Goal: Transaction & Acquisition: Purchase product/service

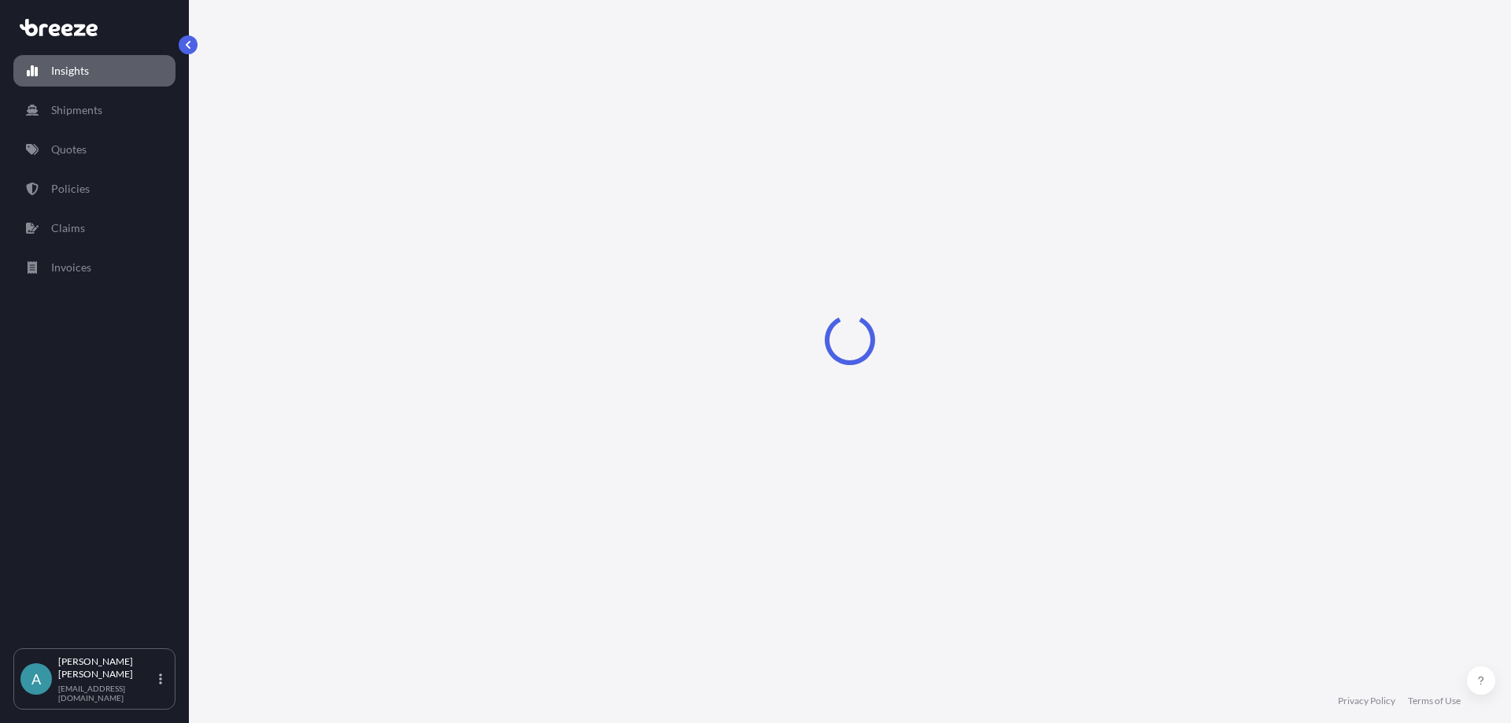
select select "2025"
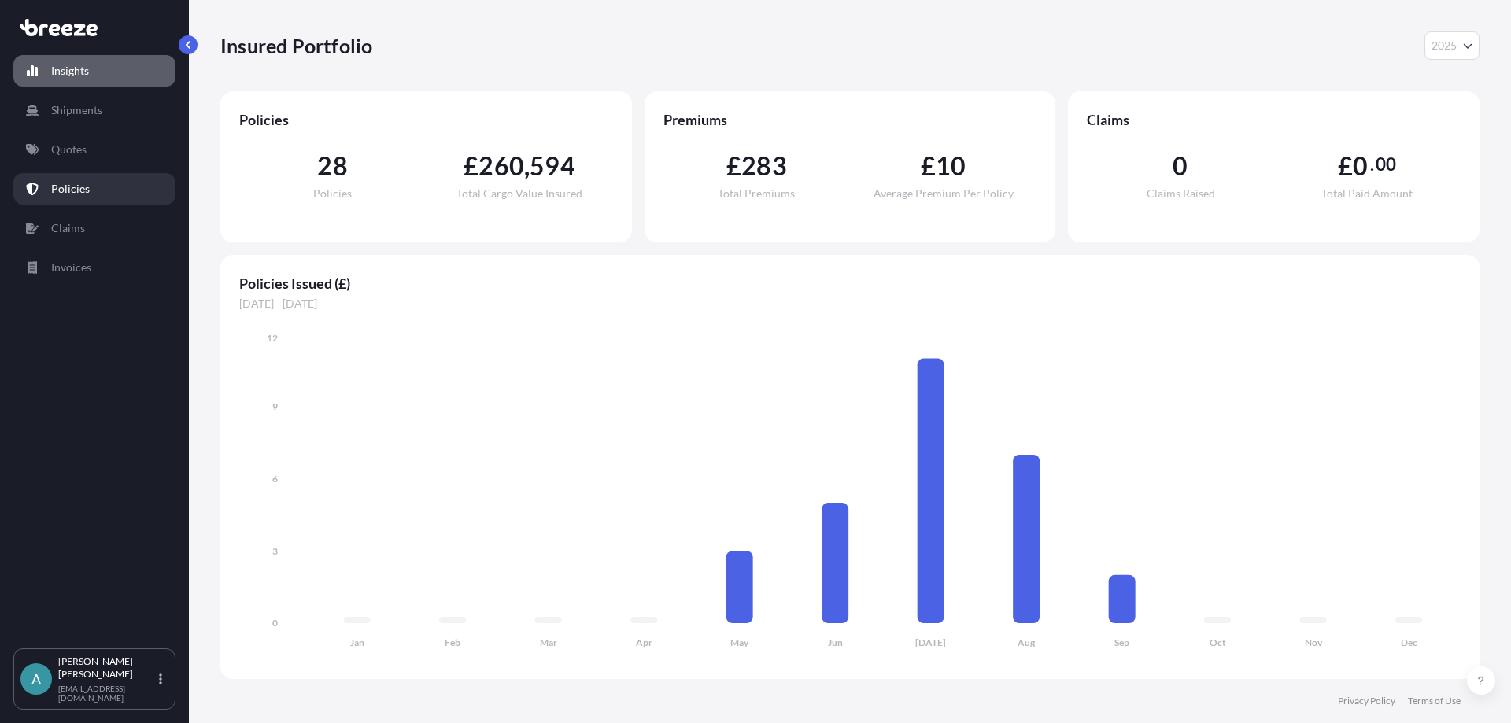
click at [72, 190] on p "Policies" at bounding box center [70, 189] width 39 height 16
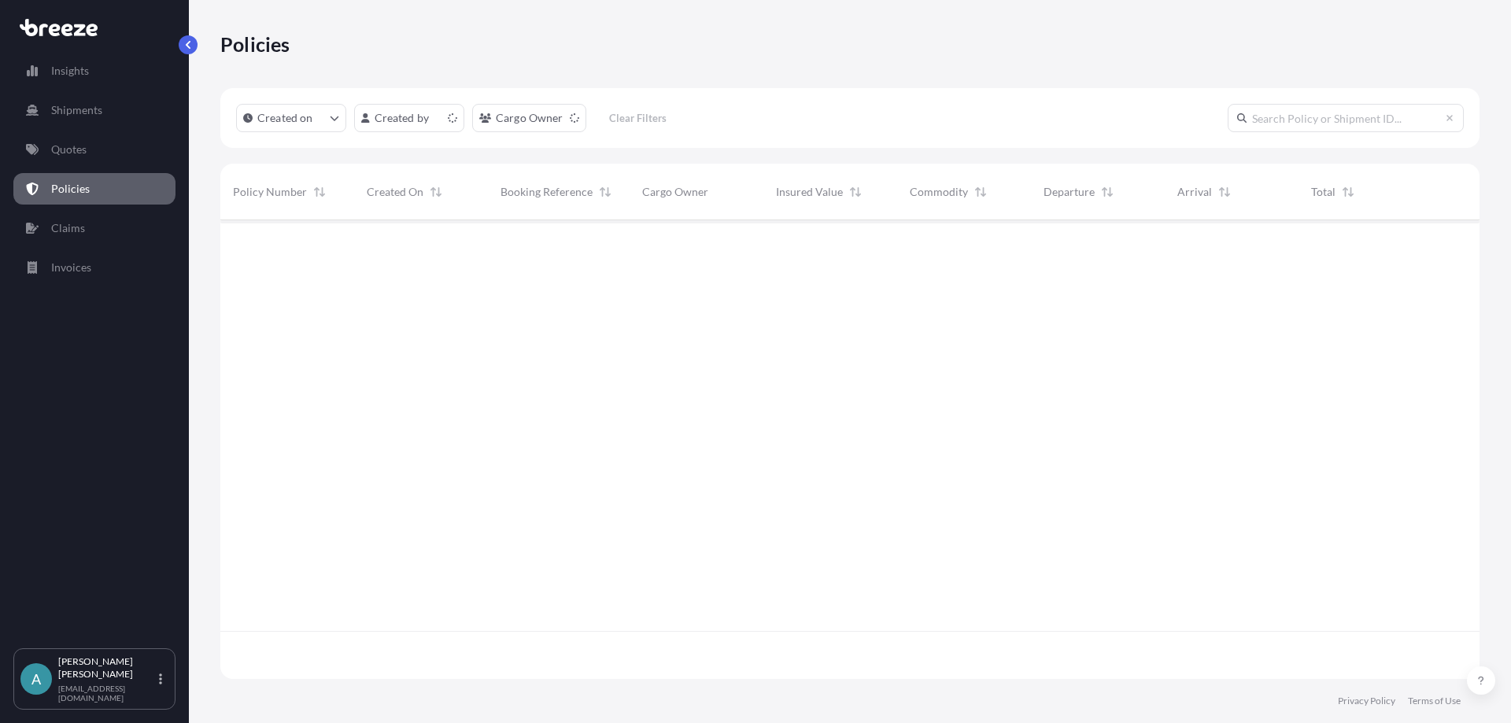
scroll to position [456, 1247]
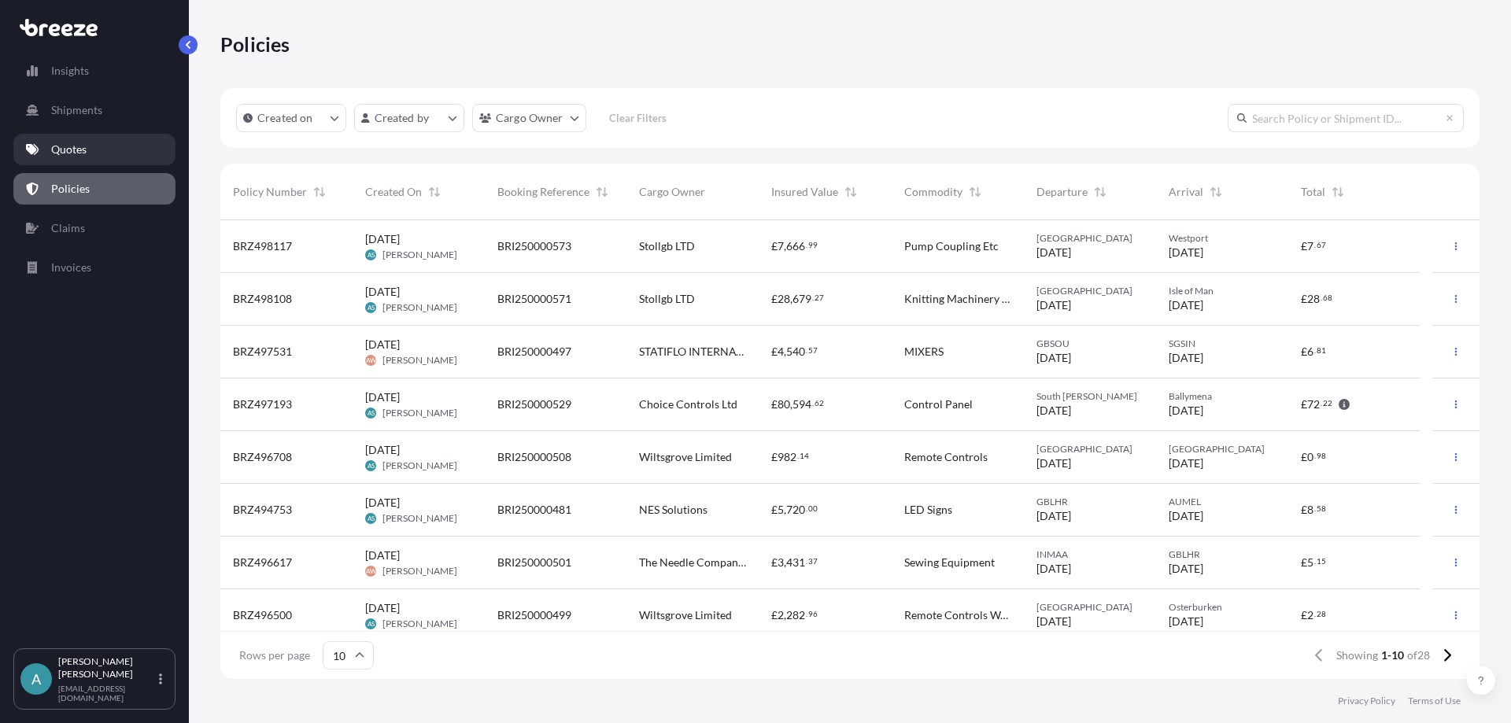
click at [65, 147] on p "Quotes" at bounding box center [68, 150] width 35 height 16
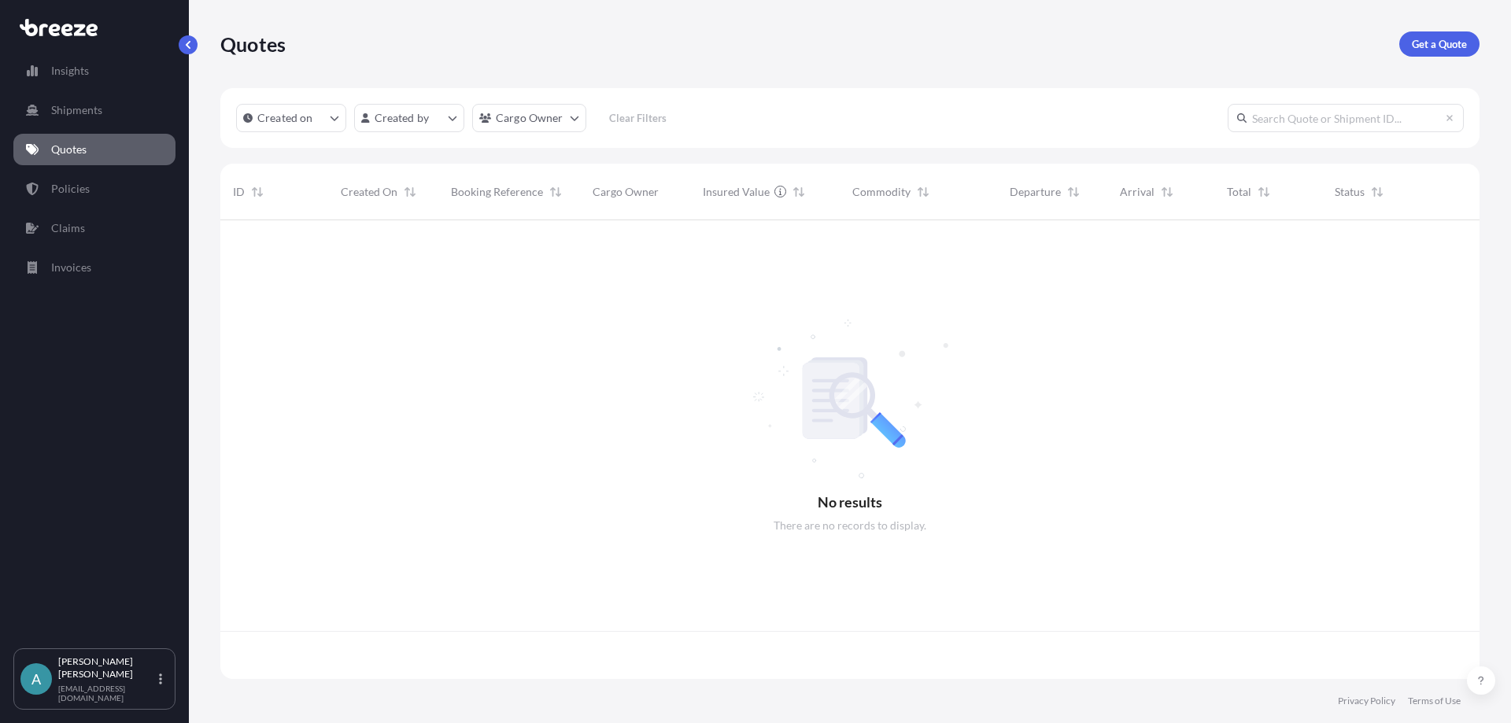
scroll to position [456, 1247]
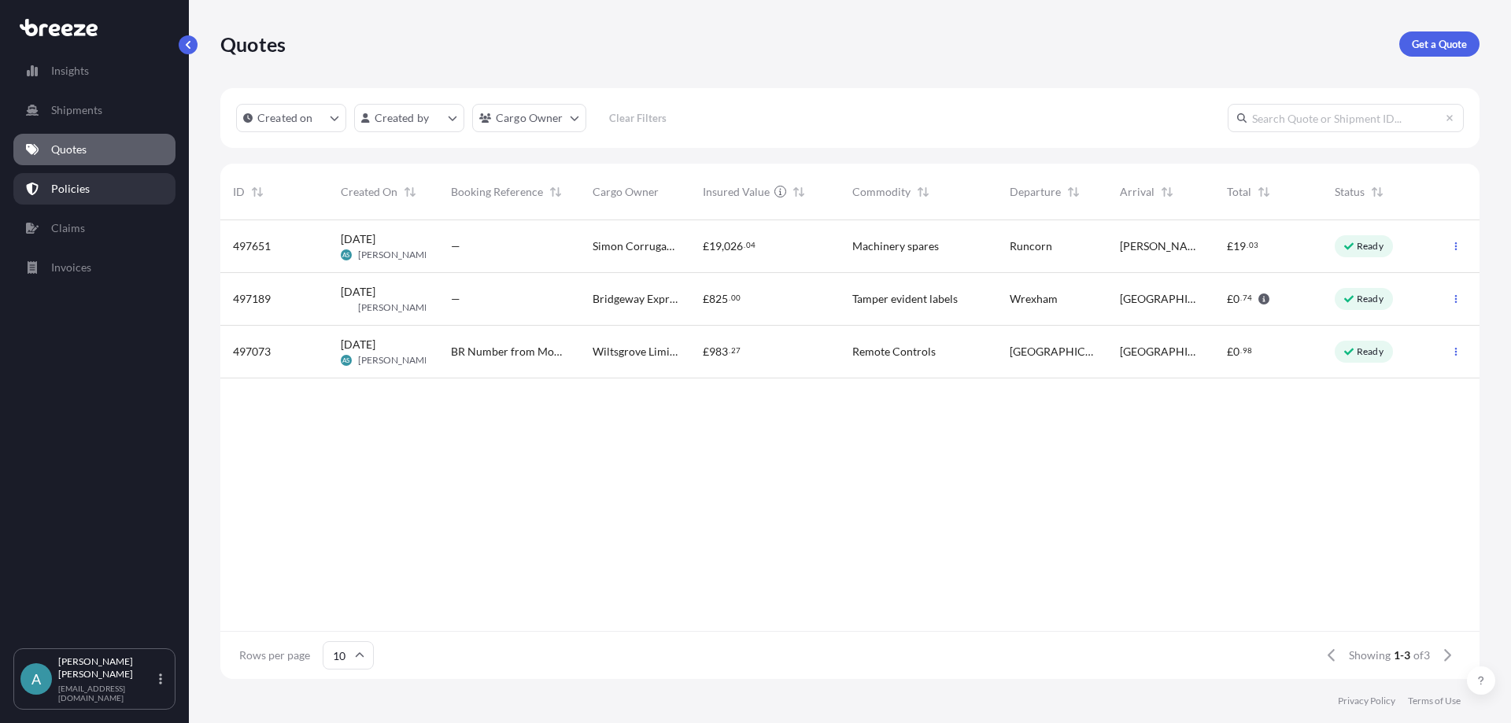
click at [94, 195] on link "Policies" at bounding box center [94, 188] width 162 height 31
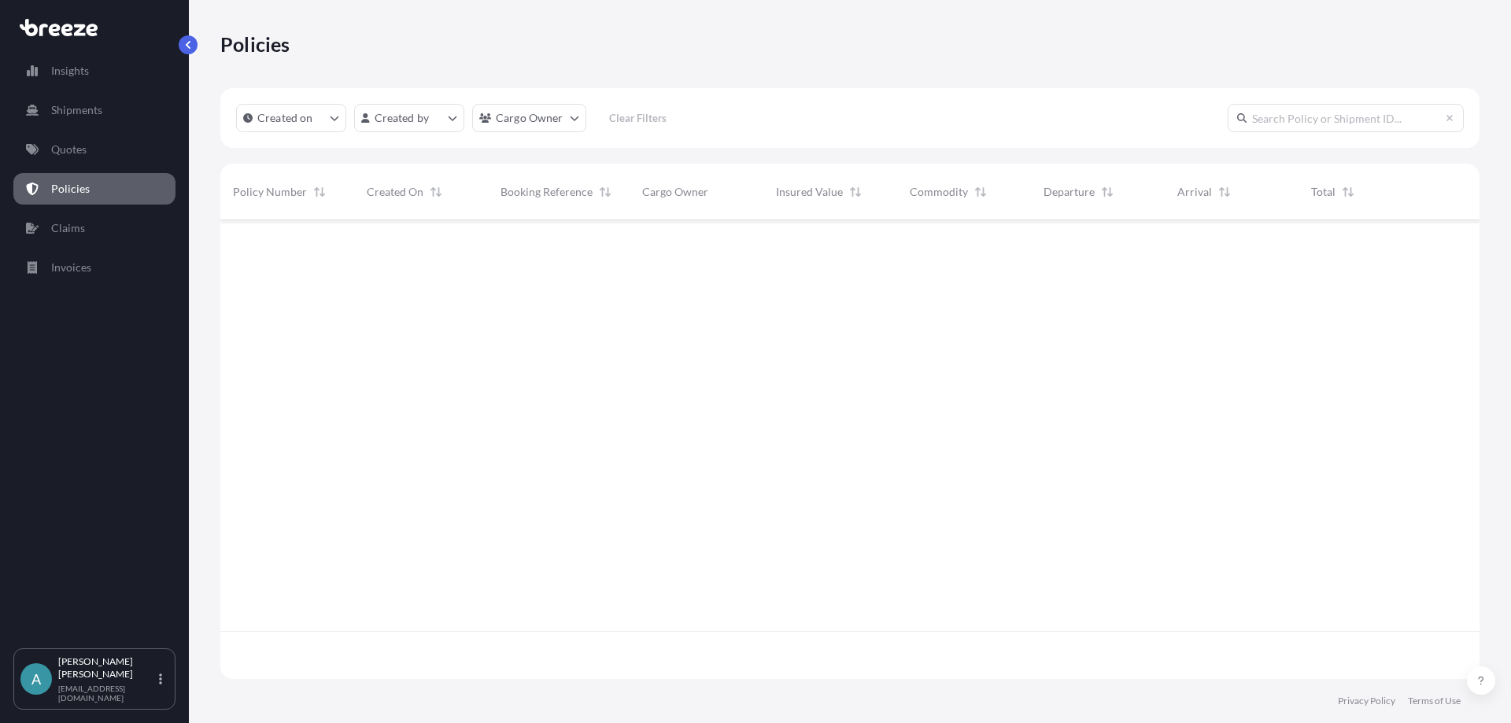
scroll to position [456, 1247]
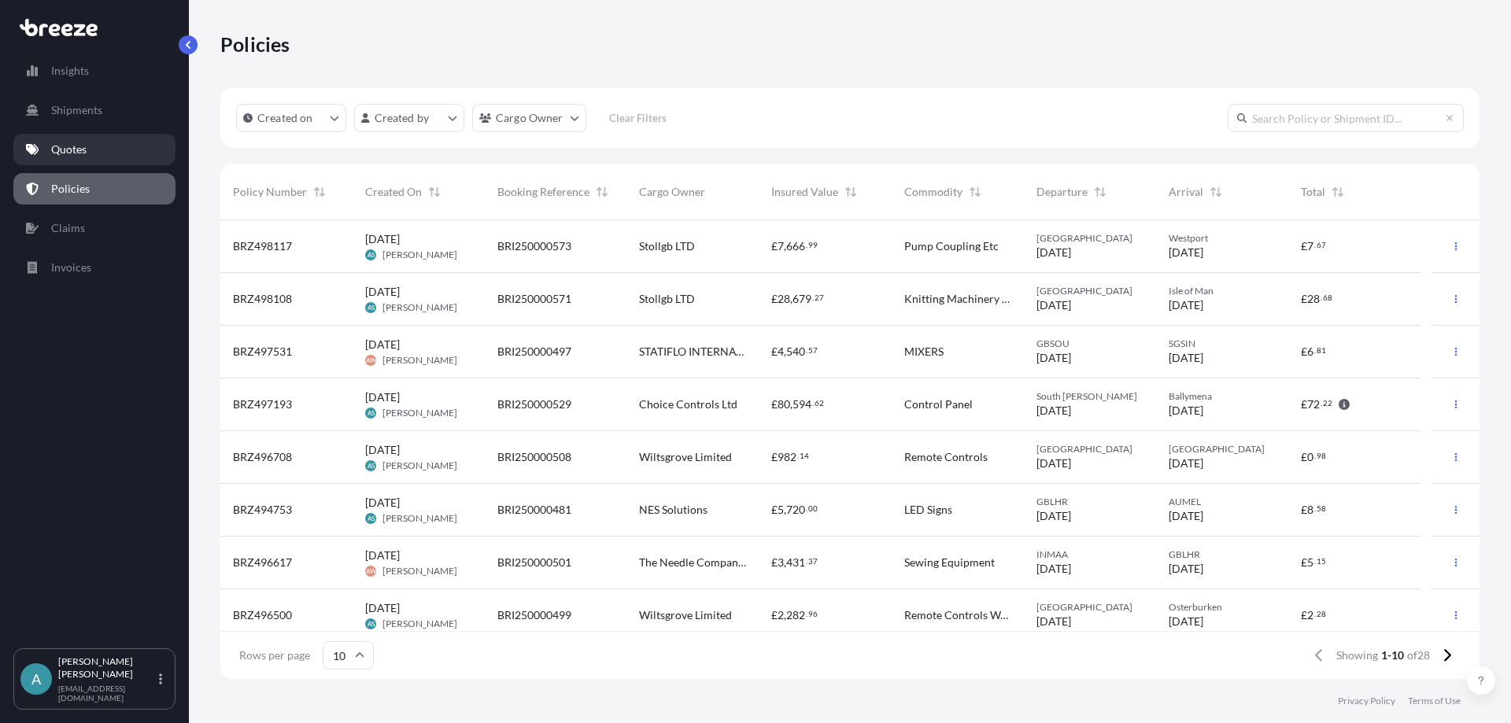
click at [68, 146] on p "Quotes" at bounding box center [68, 150] width 35 height 16
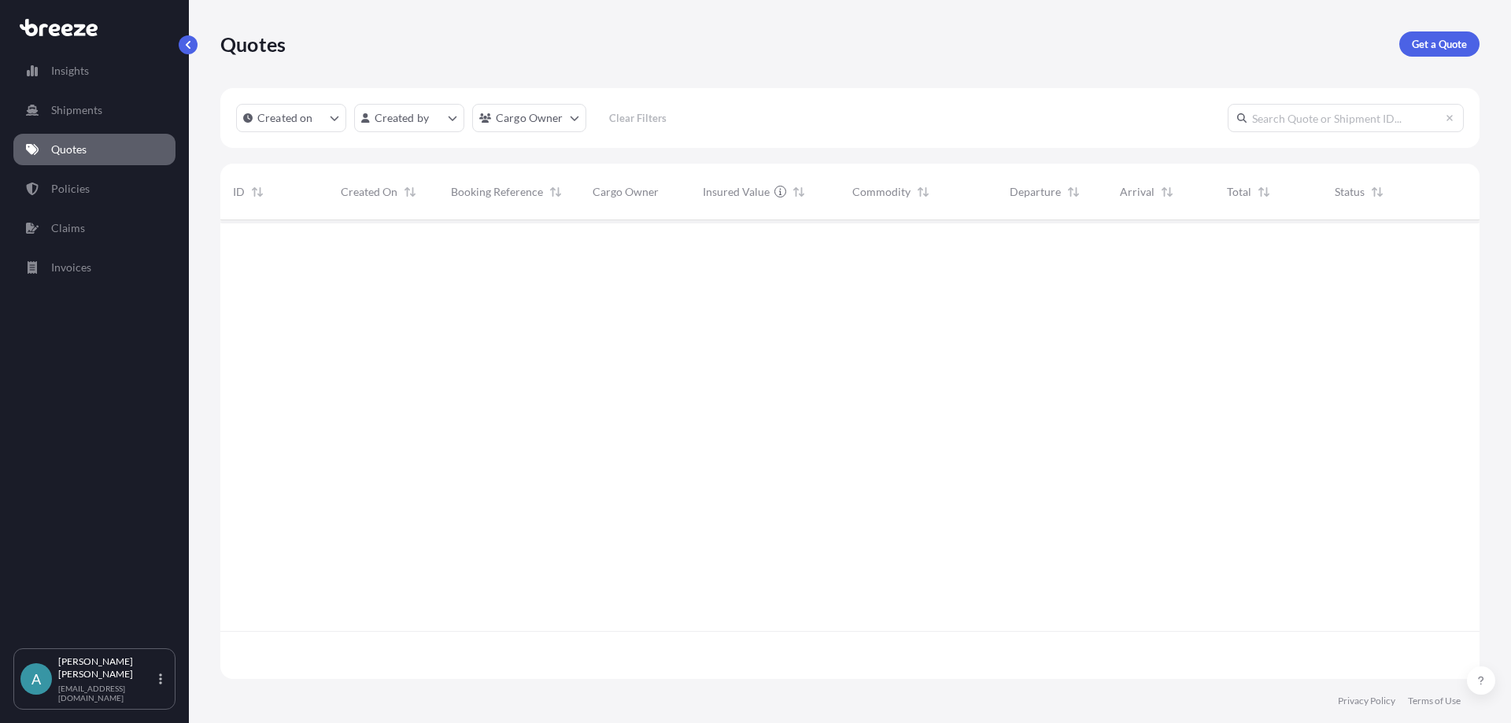
scroll to position [456, 1247]
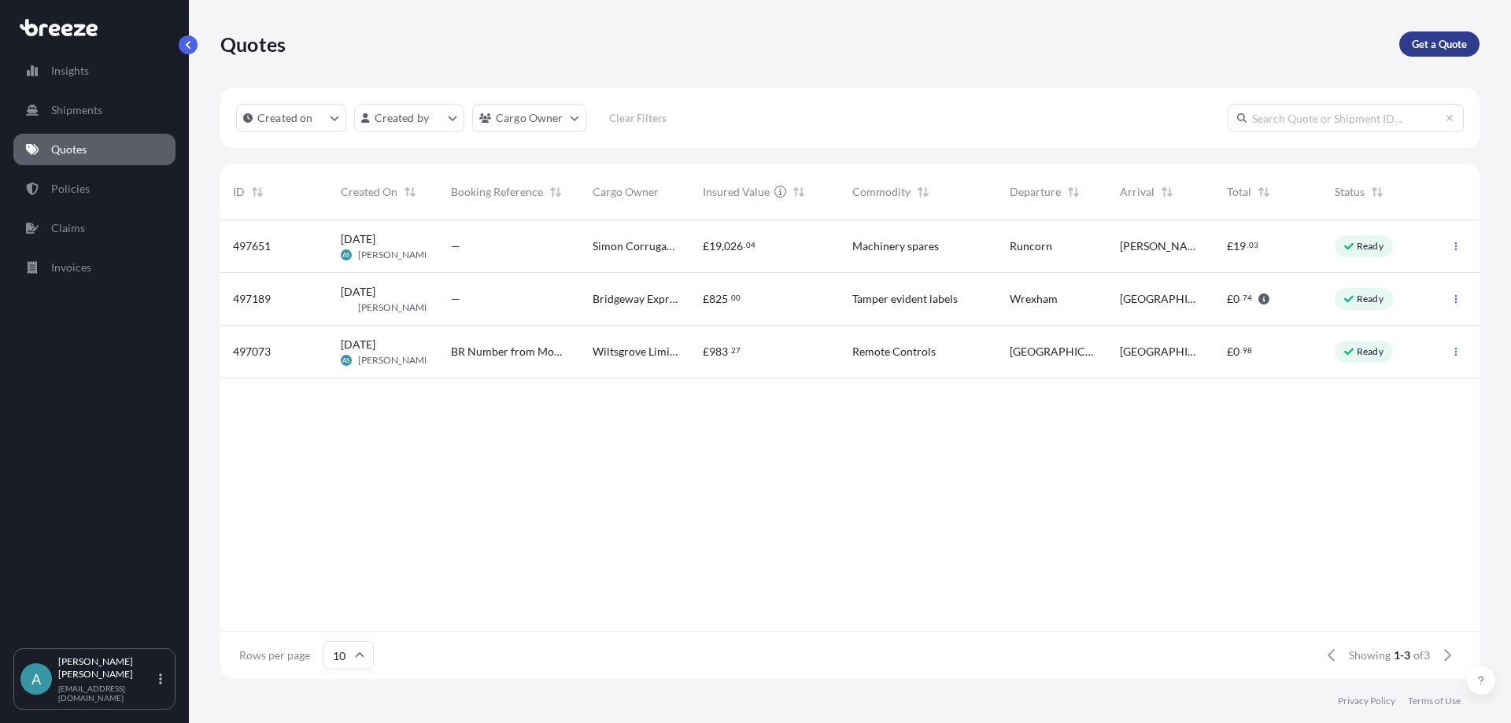
click at [1431, 38] on p "Get a Quote" at bounding box center [1439, 44] width 55 height 16
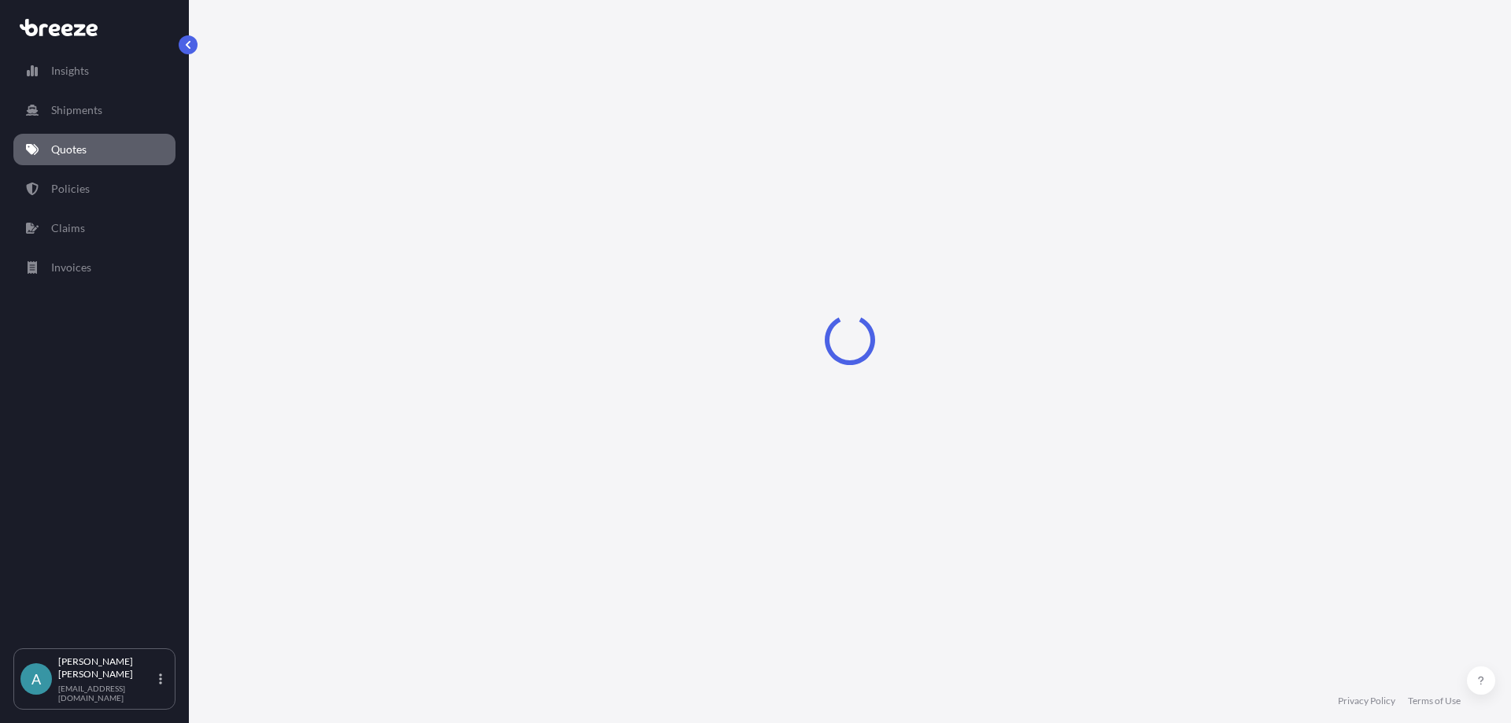
select select "Sea"
select select "1"
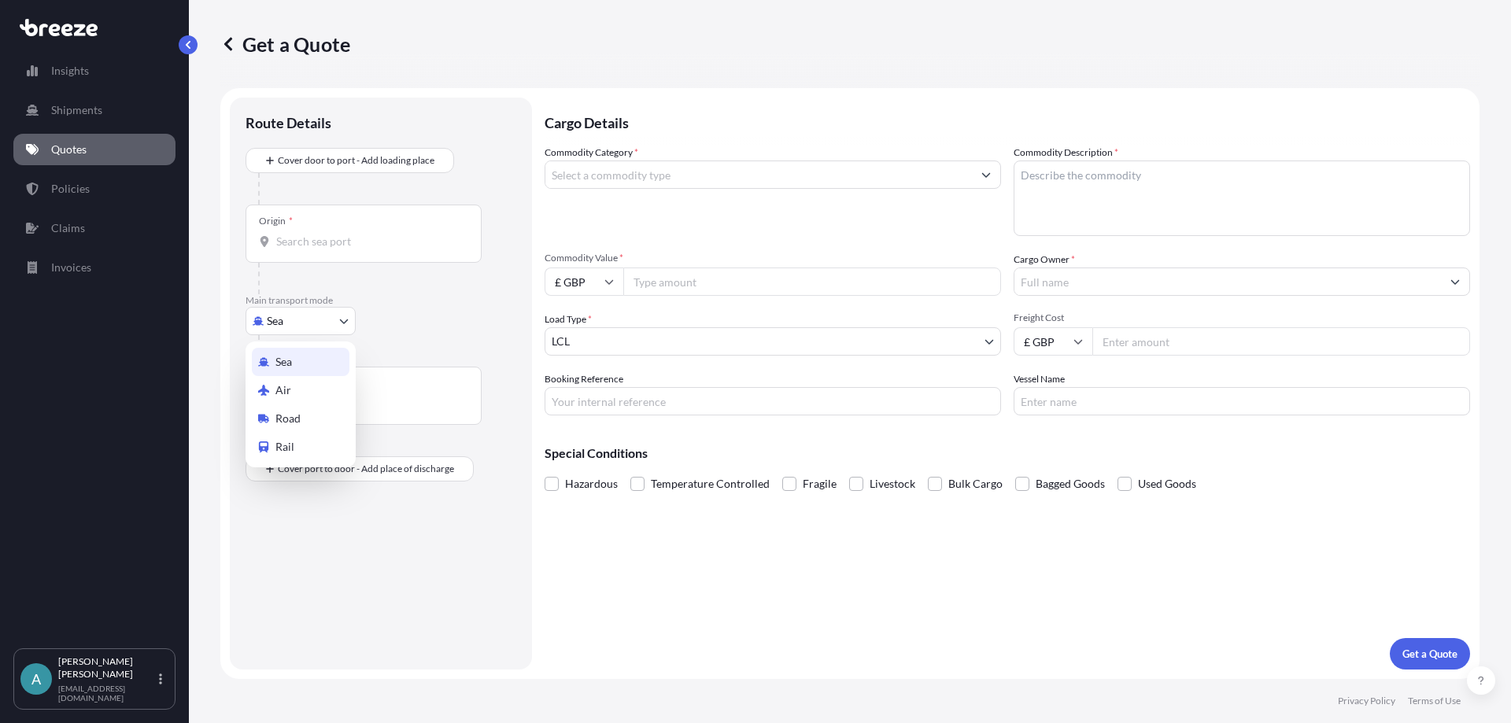
click at [345, 326] on body "Insights Shipments Quotes Policies Claims Invoices A [PERSON_NAME] [EMAIL_ADDRE…" at bounding box center [755, 361] width 1511 height 723
click at [295, 390] on div "Air" at bounding box center [301, 390] width 98 height 28
select select "Air"
click at [298, 250] on input "Origin *" at bounding box center [369, 248] width 186 height 16
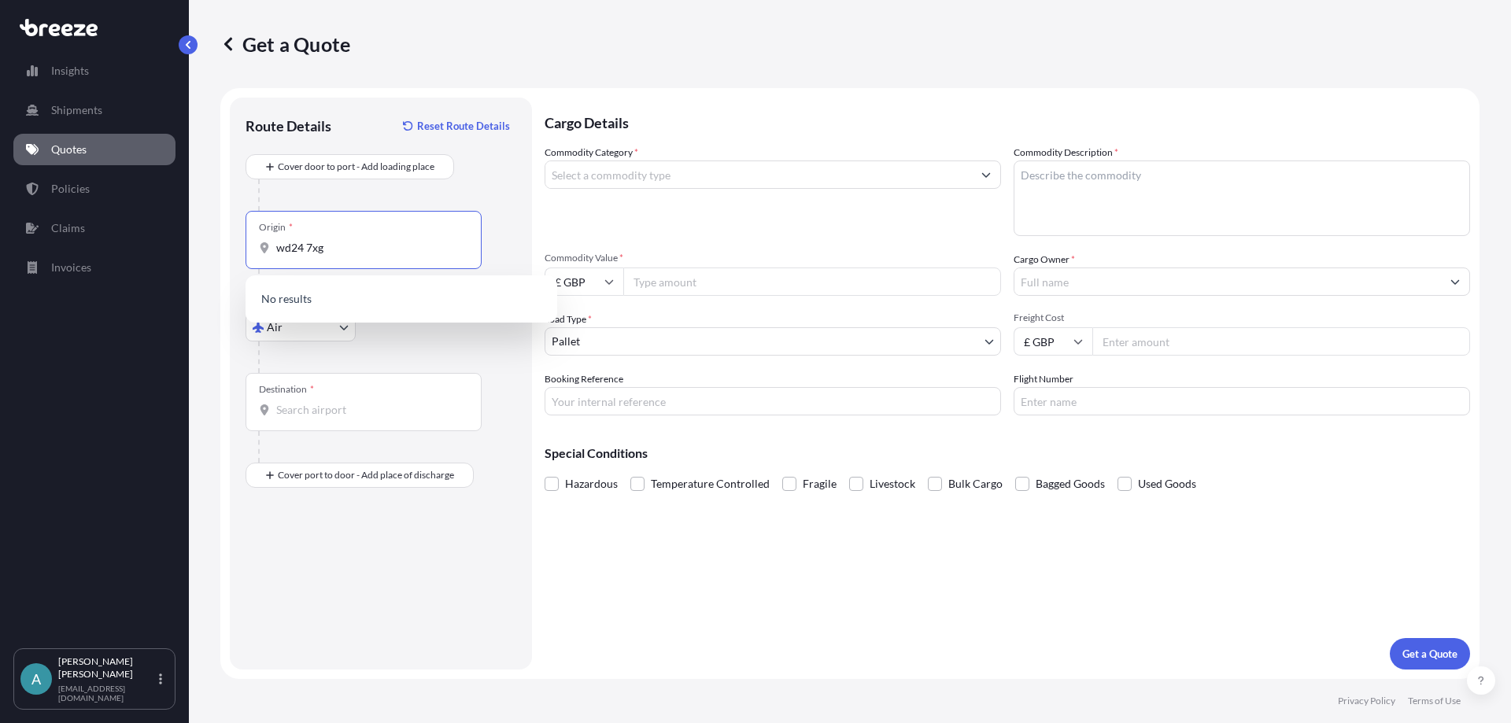
click at [334, 243] on input "wd24 7xg" at bounding box center [369, 248] width 186 height 16
type input "w"
click at [313, 307] on span "GB LHR - Heathrow Apt/[GEOGRAPHIC_DATA], [GEOGRAPHIC_DATA]" at bounding box center [421, 303] width 245 height 31
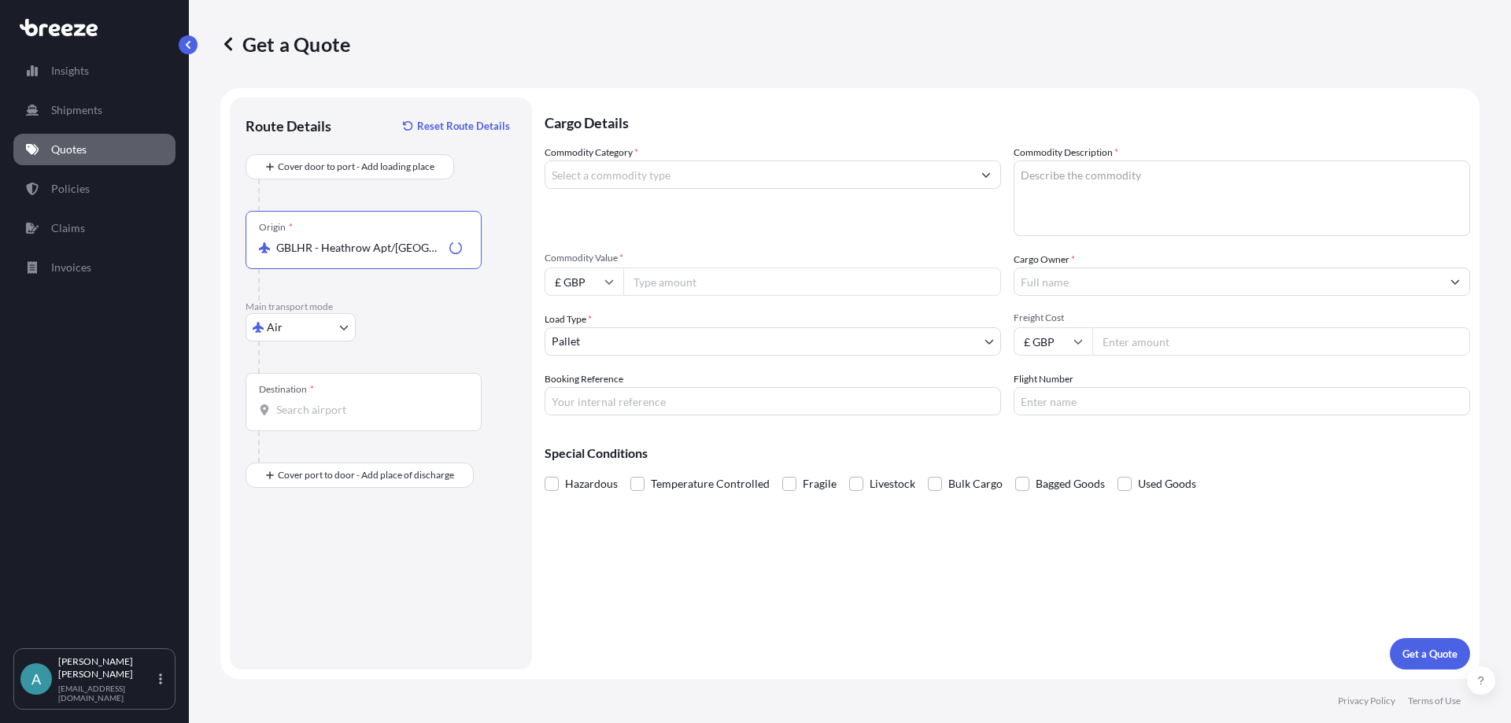
type input "GBLHR - Heathrow Apt/[GEOGRAPHIC_DATA], [GEOGRAPHIC_DATA]"
click at [305, 426] on div "Destination *" at bounding box center [363, 402] width 236 height 58
click at [305, 418] on input "Destination *" at bounding box center [369, 410] width 186 height 16
type input "SGSIN - [GEOGRAPHIC_DATA], [GEOGRAPHIC_DATA]"
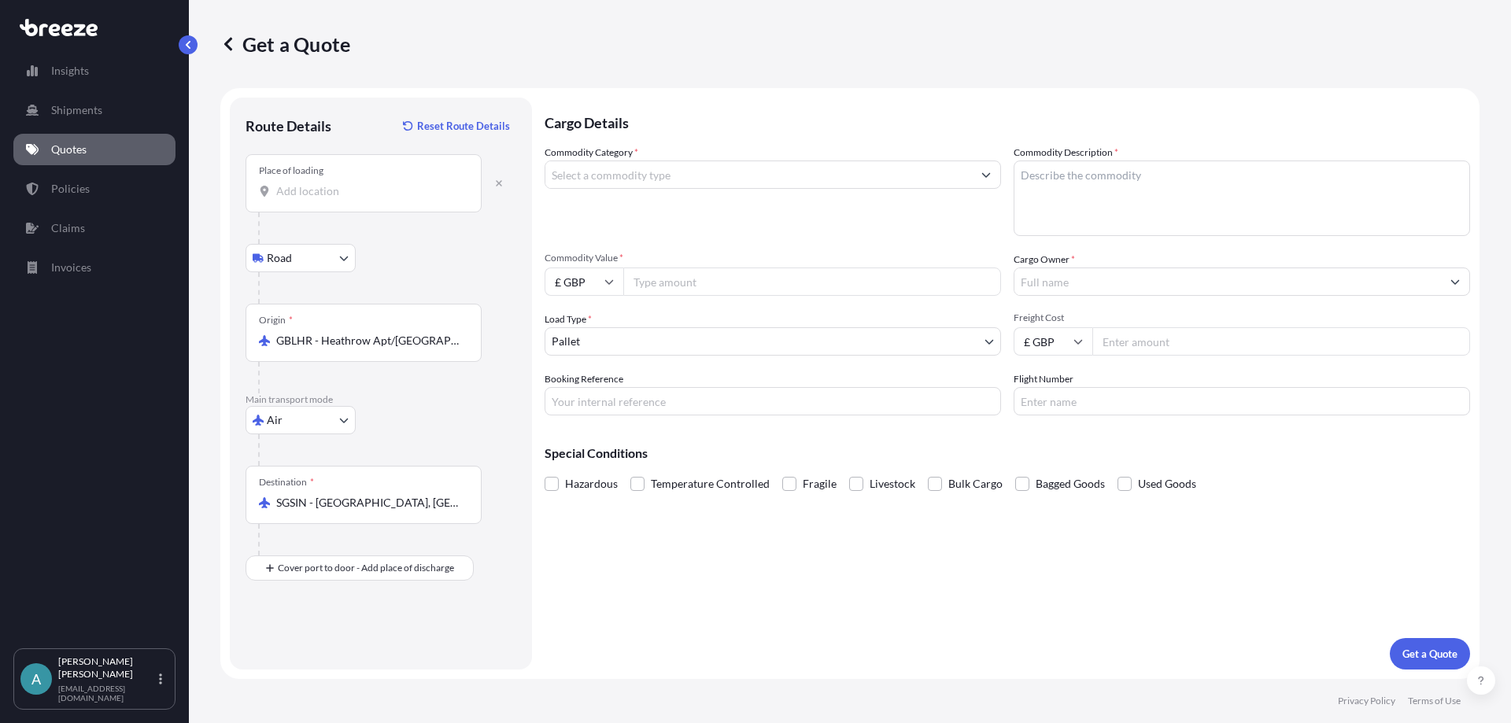
click at [279, 194] on input "Place of loading" at bounding box center [369, 191] width 186 height 16
type input "Watford WD24 7XG, [GEOGRAPHIC_DATA]"
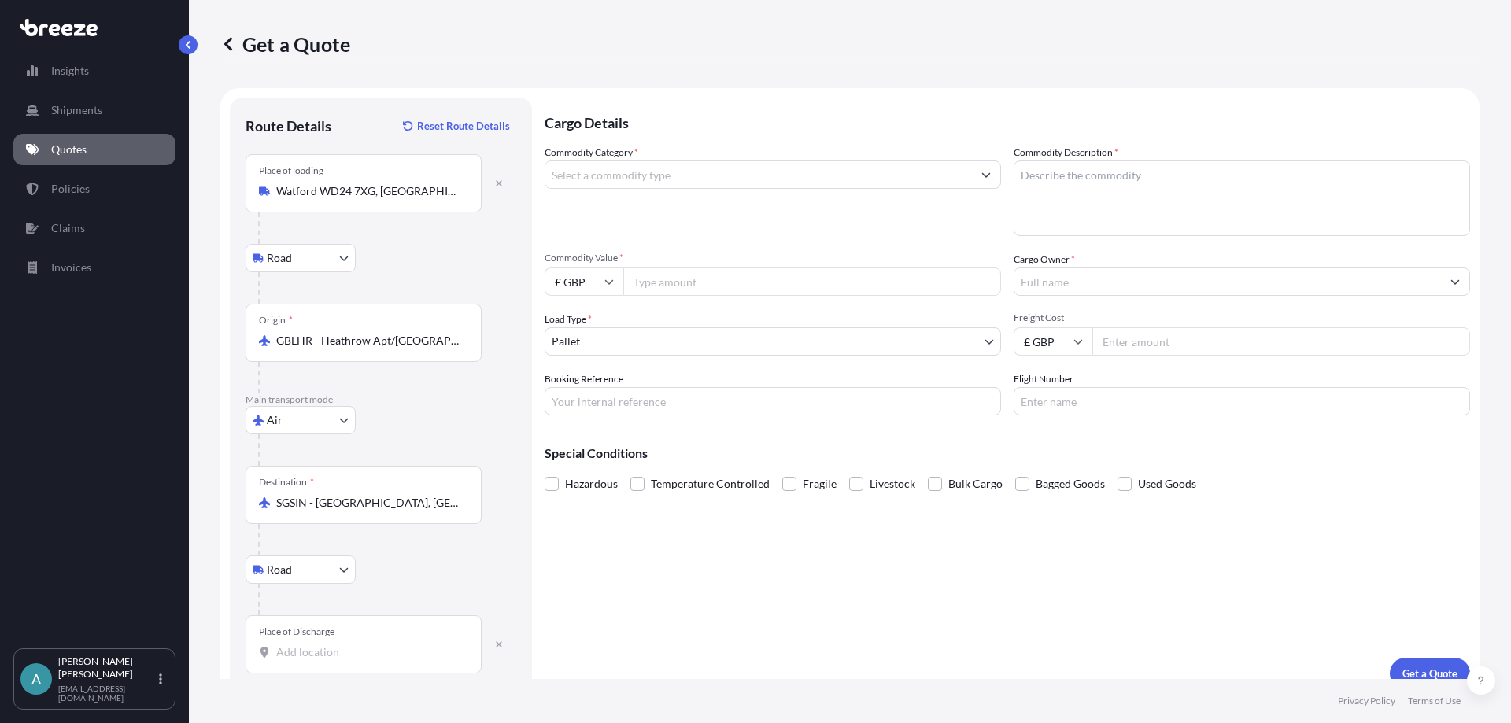
click at [304, 654] on input "Place of Discharge" at bounding box center [369, 652] width 186 height 16
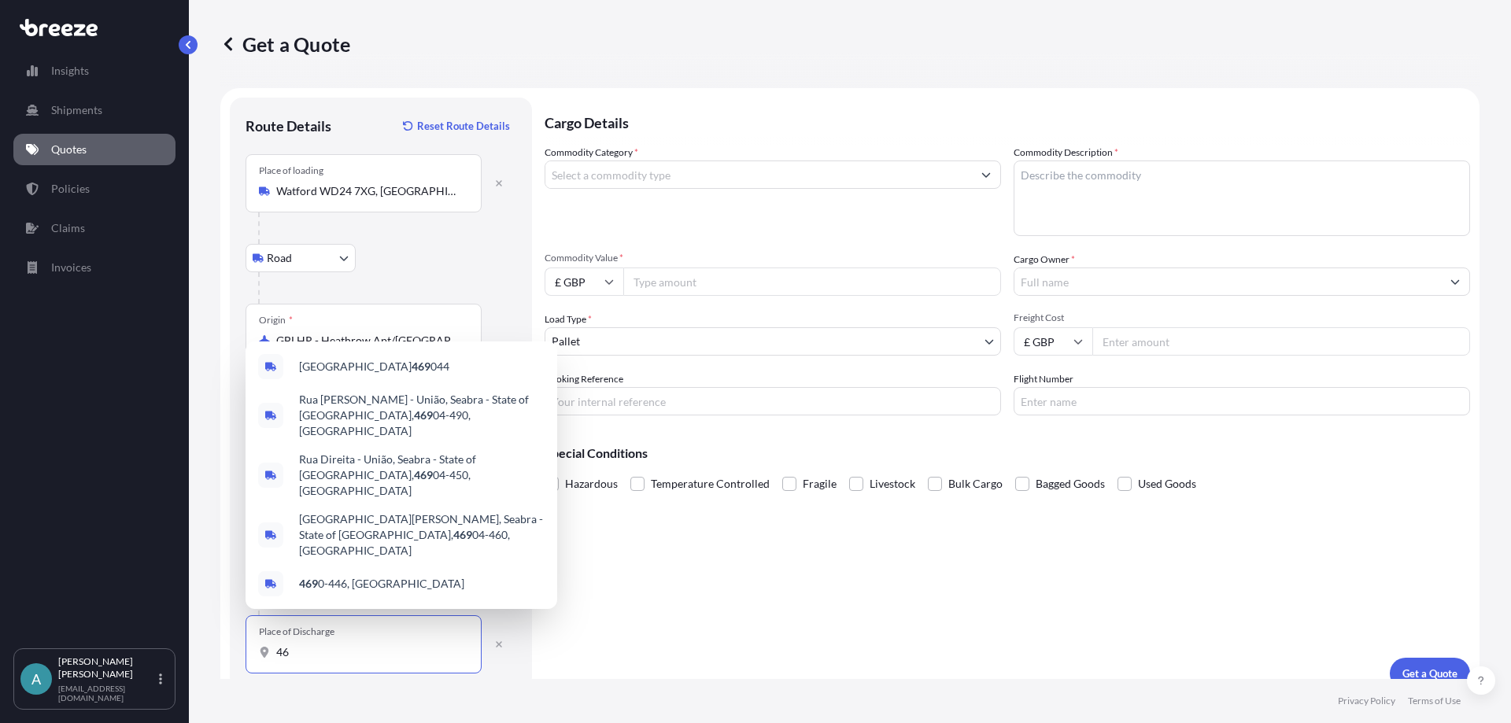
type input "4"
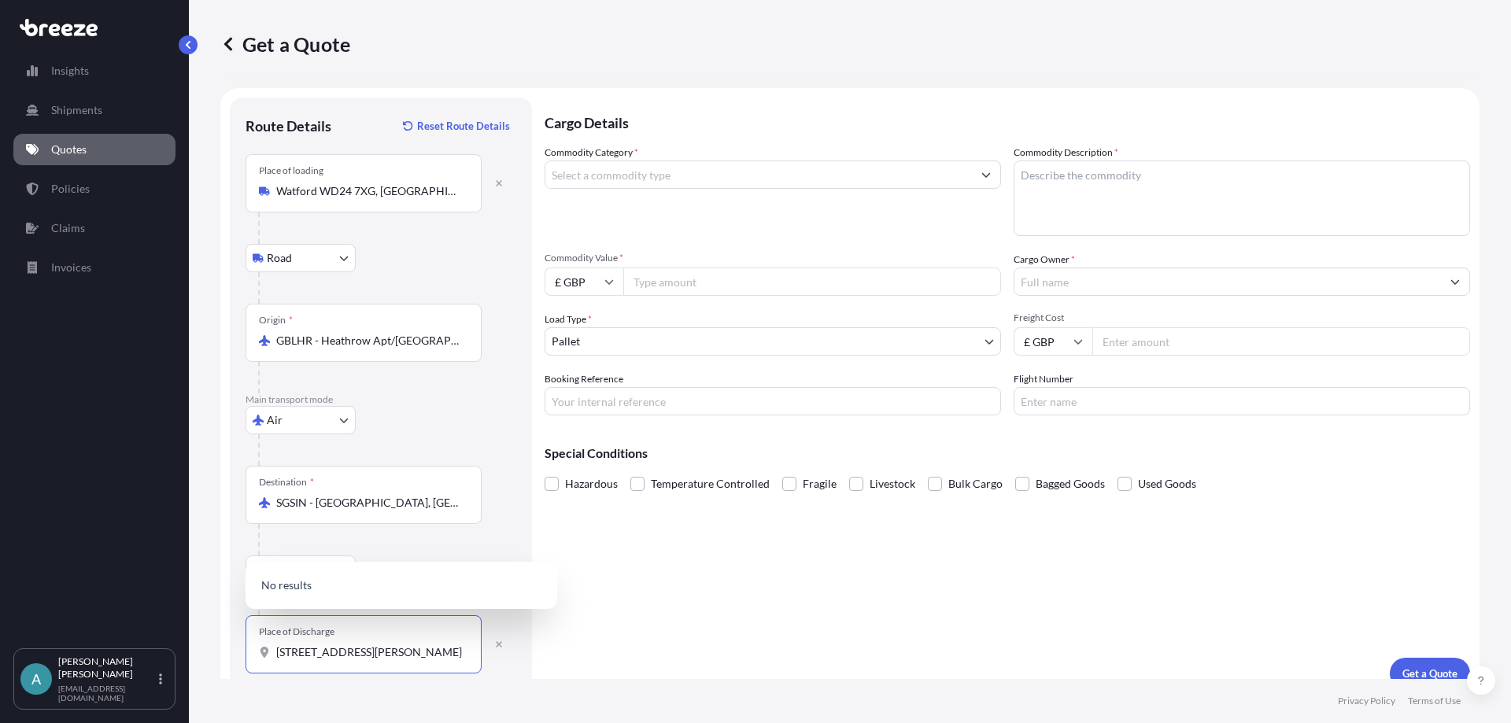
scroll to position [0, 79]
click at [419, 651] on input "[STREET_ADDRESS][PERSON_NAME]" at bounding box center [369, 652] width 186 height 16
click at [464, 650] on div "[STREET_ADDRESS][PERSON_NAME]" at bounding box center [363, 652] width 209 height 16
click at [443, 650] on input "[STREET_ADDRESS][PERSON_NAME]" at bounding box center [359, 652] width 167 height 16
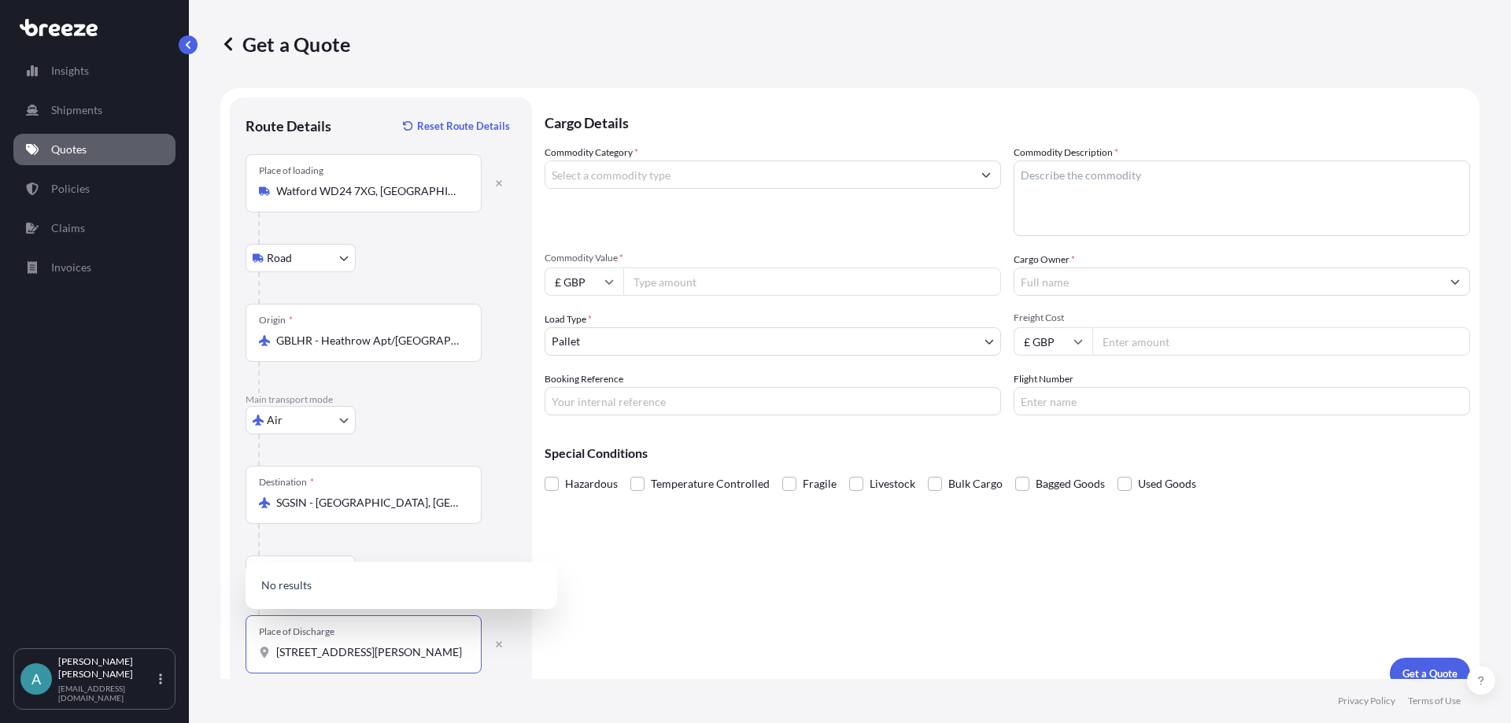
scroll to position [0, 2]
drag, startPoint x: 452, startPoint y: 654, endPoint x: 363, endPoint y: 652, distance: 89.7
click at [363, 652] on input "[STREET_ADDRESS][PERSON_NAME]" at bounding box center [369, 652] width 186 height 16
click at [409, 585] on span "[STREET_ADDRESS][PERSON_NAME]" at bounding box center [392, 584] width 186 height 16
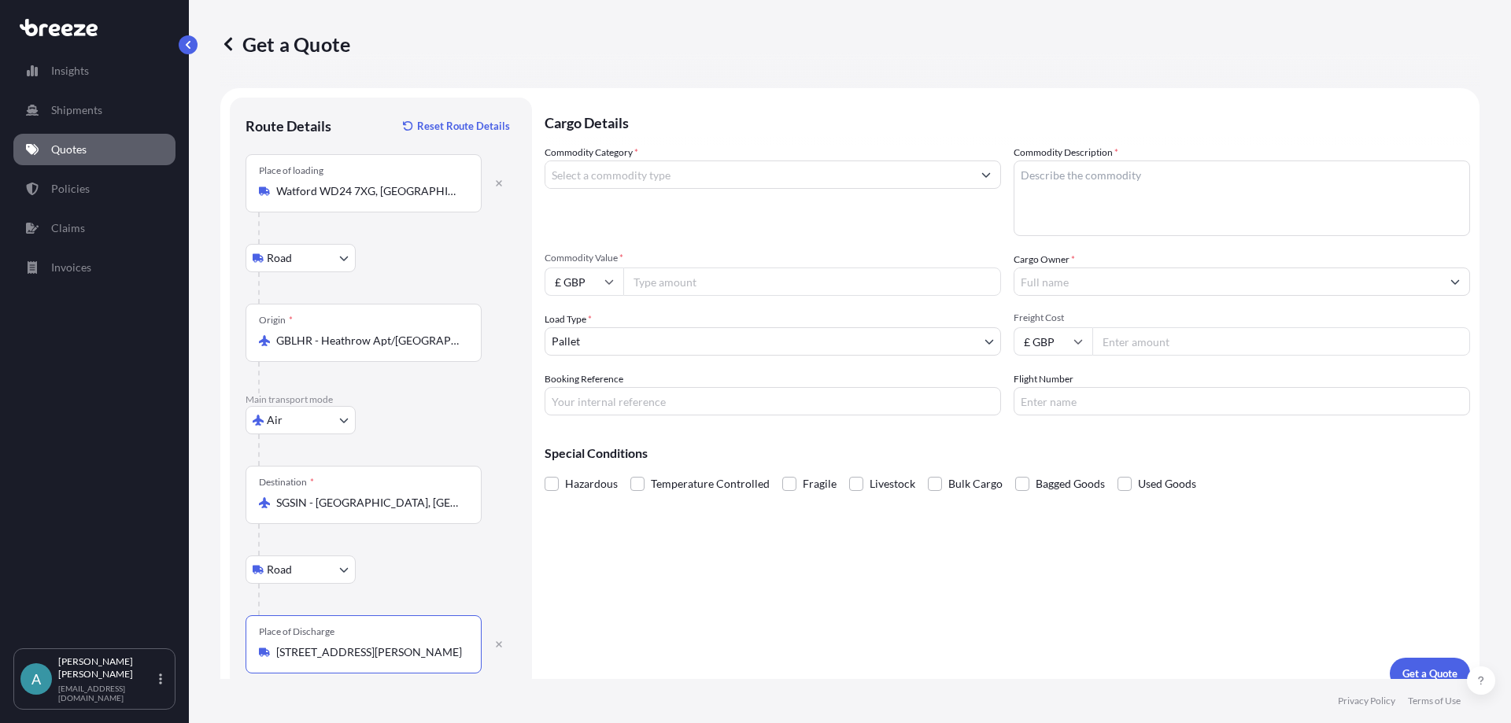
type input "[STREET_ADDRESS][PERSON_NAME]"
click at [669, 171] on input "Commodity Category *" at bounding box center [758, 175] width 426 height 28
click at [549, 172] on input "Commodity Category *" at bounding box center [758, 175] width 426 height 28
click at [659, 183] on input "Commodity Category *" at bounding box center [758, 175] width 426 height 28
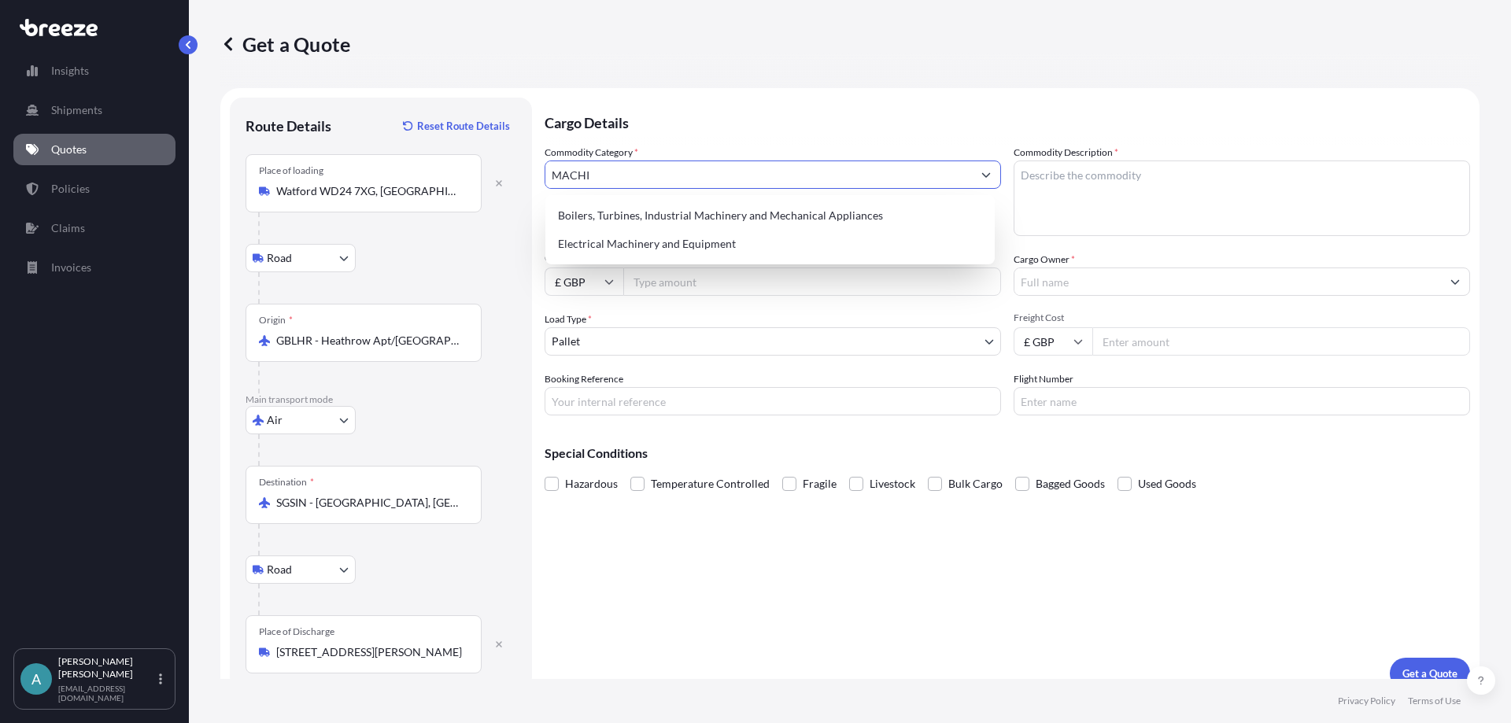
drag, startPoint x: 700, startPoint y: 173, endPoint x: 439, endPoint y: 179, distance: 261.3
click at [439, 179] on form "Route Details Reset Route Details Place of loading [GEOGRAPHIC_DATA] WD24 7XG, …" at bounding box center [849, 393] width 1259 height 611
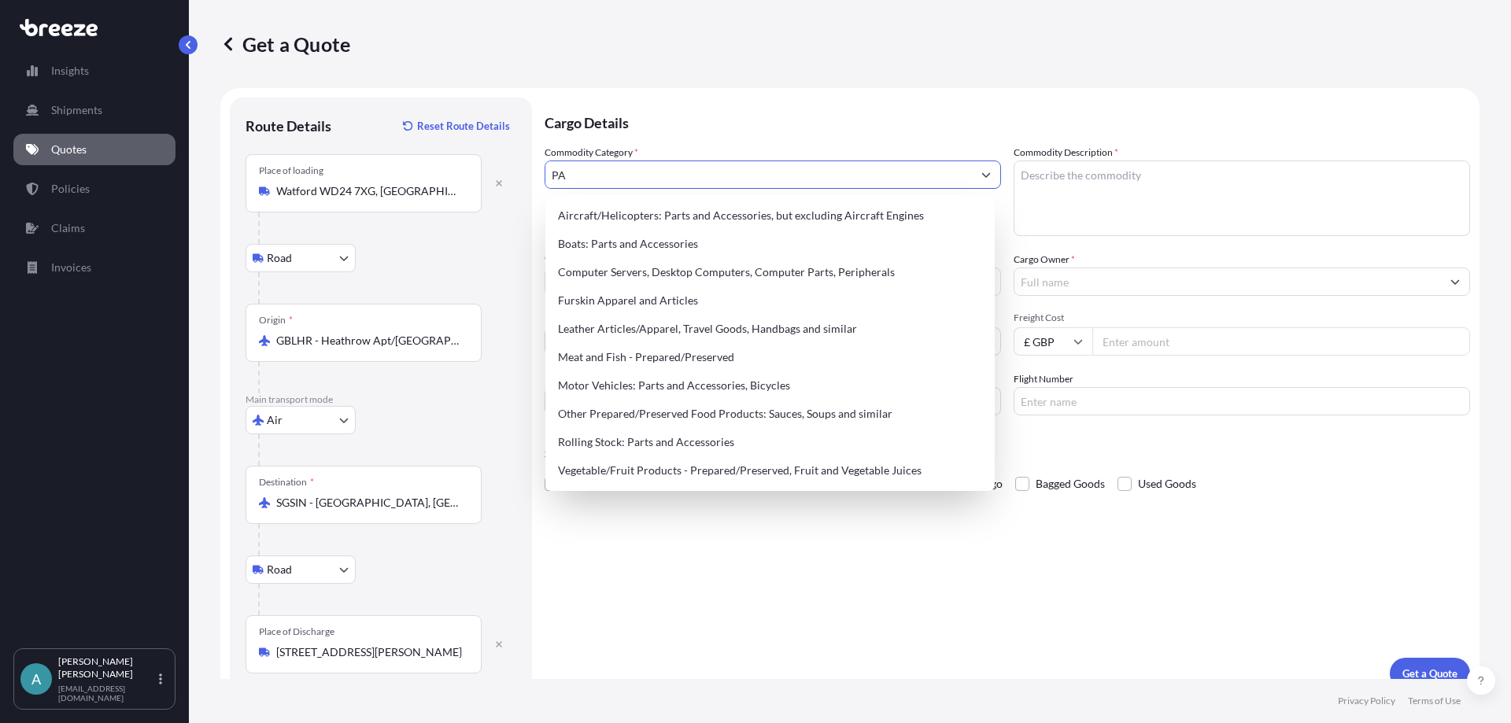
type input "P"
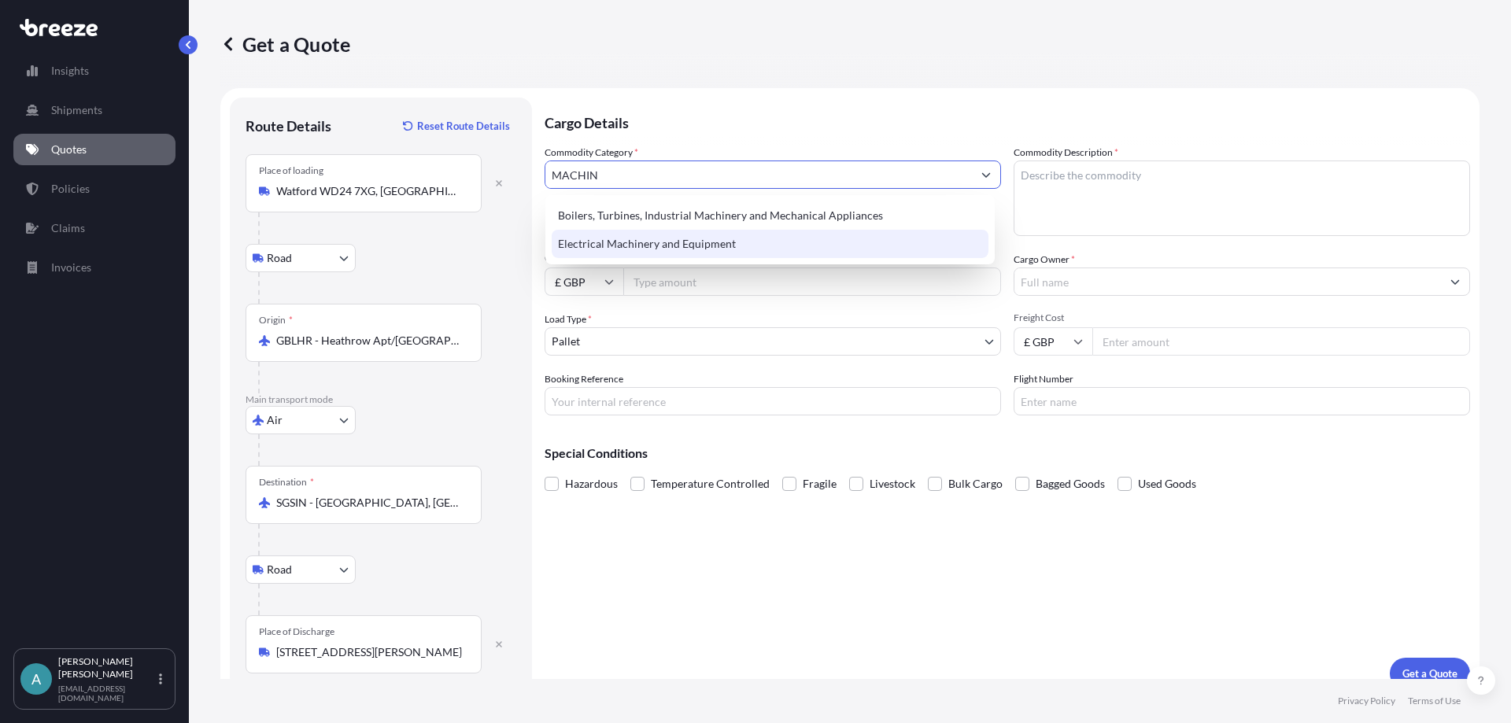
click at [625, 237] on div "Electrical Machinery and Equipment" at bounding box center [770, 244] width 437 height 28
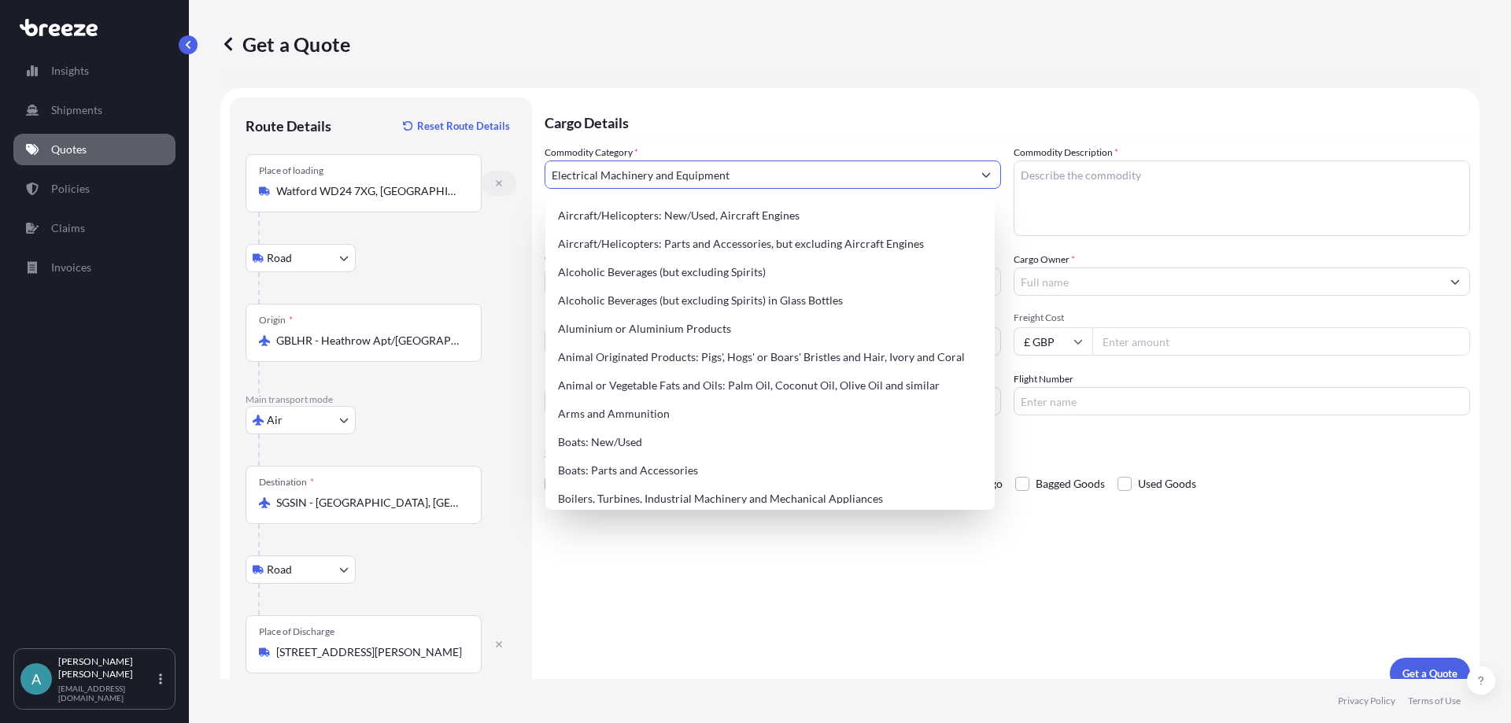
drag, startPoint x: 743, startPoint y: 175, endPoint x: 464, endPoint y: 168, distance: 278.6
click at [468, 182] on form "Route Details Reset Route Details Place of loading [GEOGRAPHIC_DATA] WD24 7XG, …" at bounding box center [849, 393] width 1259 height 611
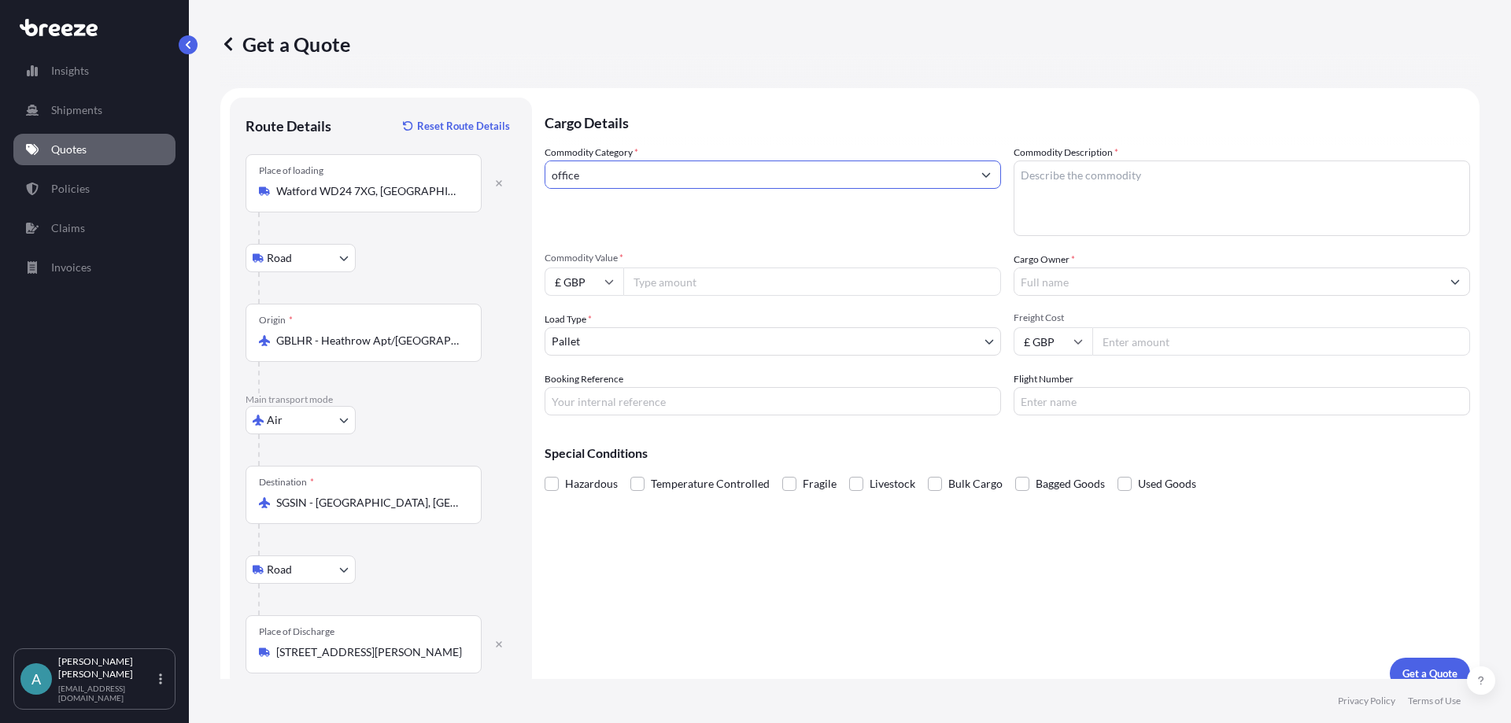
drag, startPoint x: 589, startPoint y: 171, endPoint x: 488, endPoint y: 172, distance: 101.5
click at [488, 172] on form "Route Details Reset Route Details Place of loading [GEOGRAPHIC_DATA] WD24 7XG, …" at bounding box center [849, 393] width 1259 height 611
type input "stationa"
drag, startPoint x: 642, startPoint y: 172, endPoint x: 504, endPoint y: 172, distance: 137.7
click at [504, 172] on form "Route Details Reset Route Details Place of loading [GEOGRAPHIC_DATA] WD24 7XG, …" at bounding box center [849, 393] width 1259 height 611
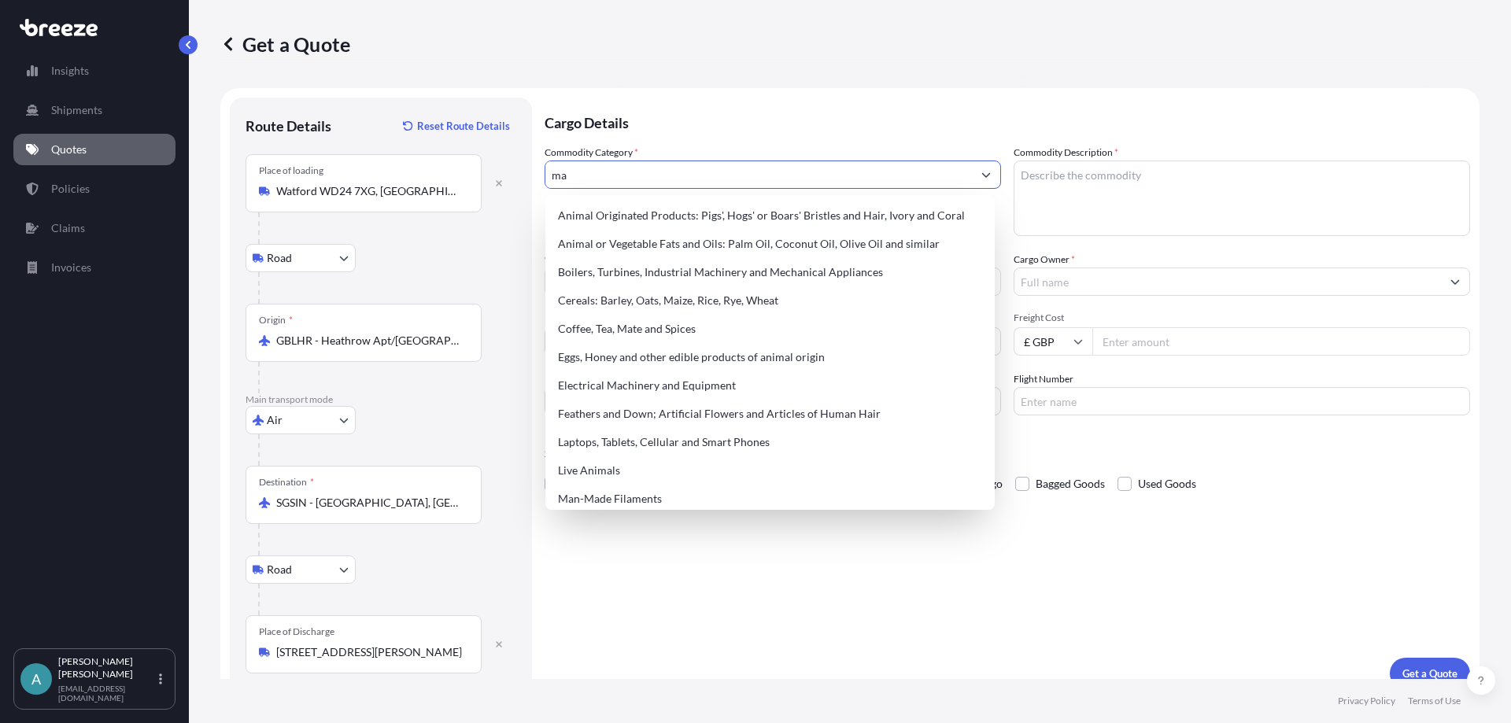
type input "m"
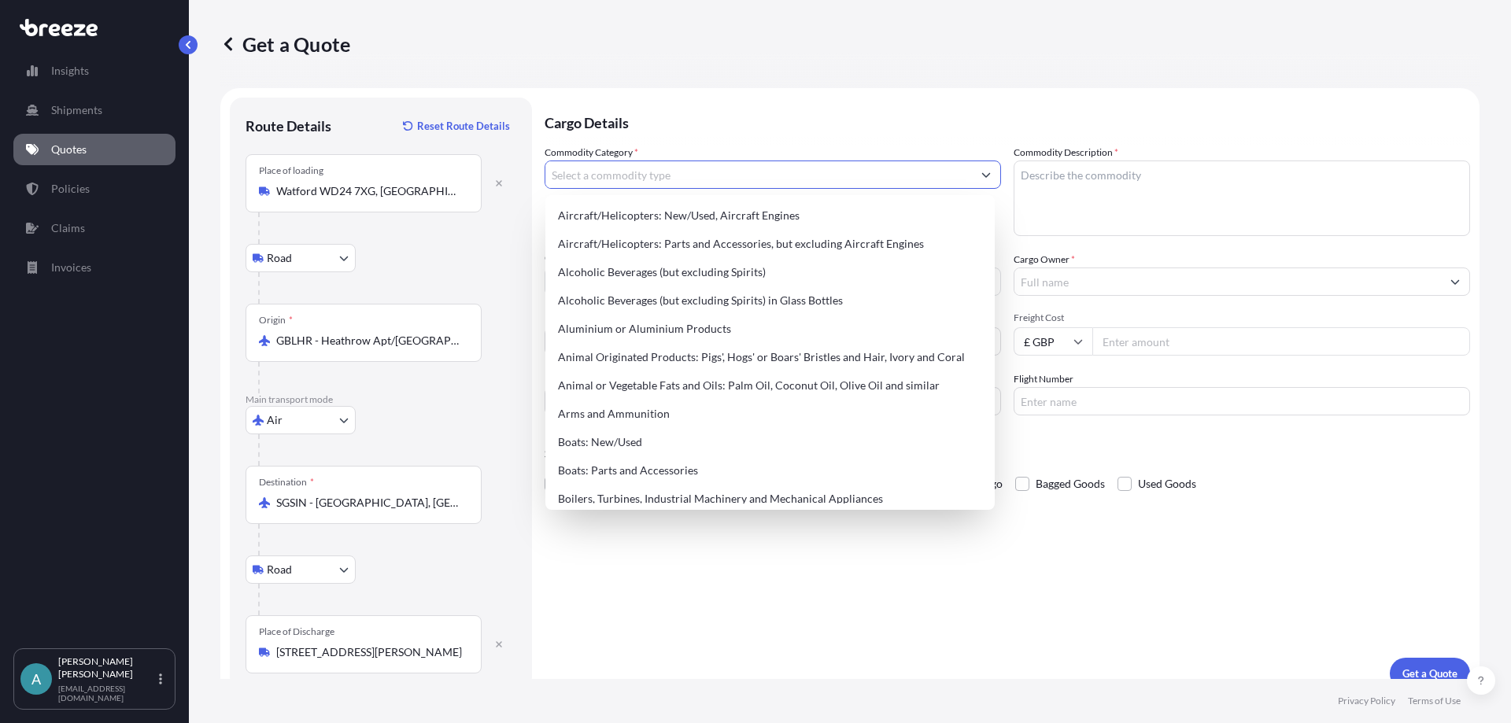
click at [583, 184] on input "Commodity Category *" at bounding box center [758, 175] width 426 height 28
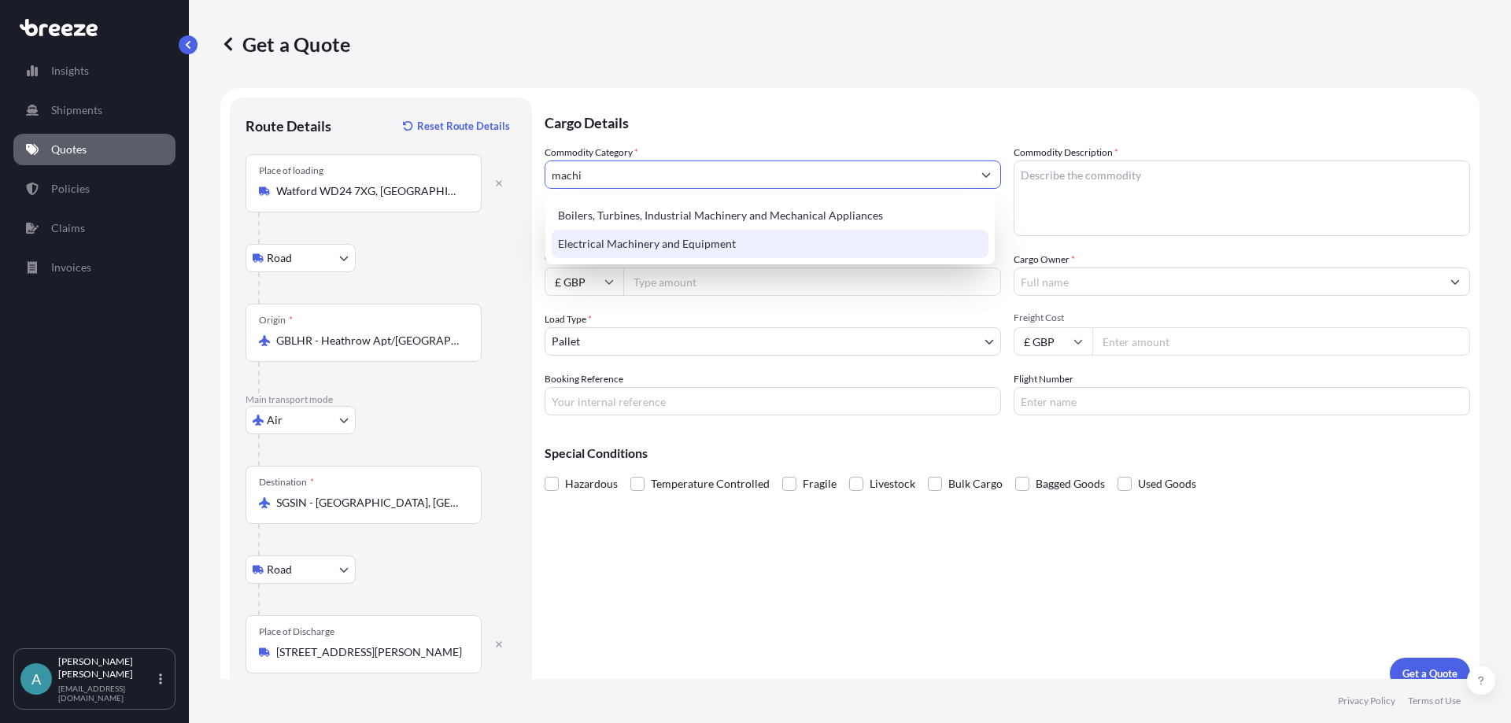
click at [608, 245] on div "Electrical Machinery and Equipment" at bounding box center [770, 244] width 437 height 28
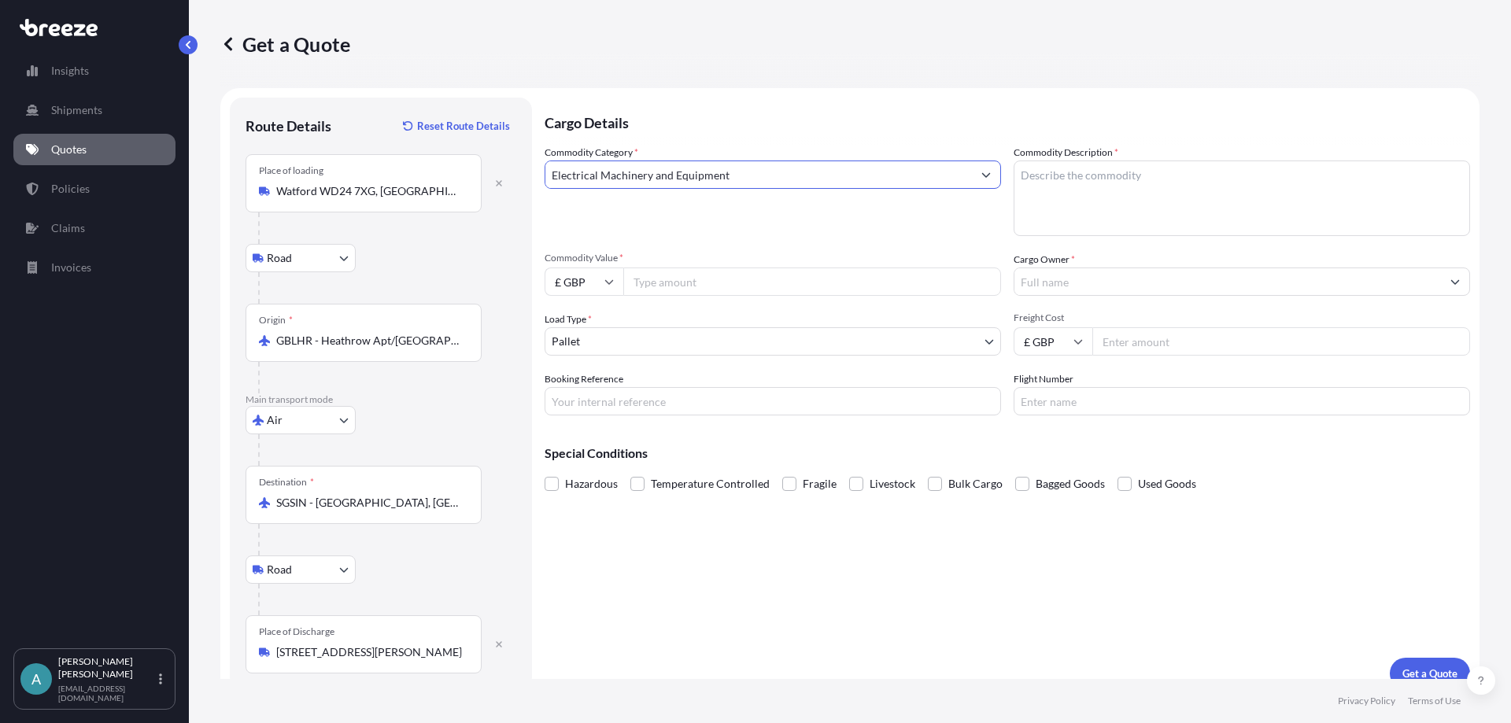
type input "Electrical Machinery and Equipment"
click at [1040, 173] on textarea "Commodity Description *" at bounding box center [1241, 199] width 456 height 76
type textarea "Turned Parts"
click at [739, 280] on input "Commodity Value *" at bounding box center [812, 282] width 378 height 28
type input "3020"
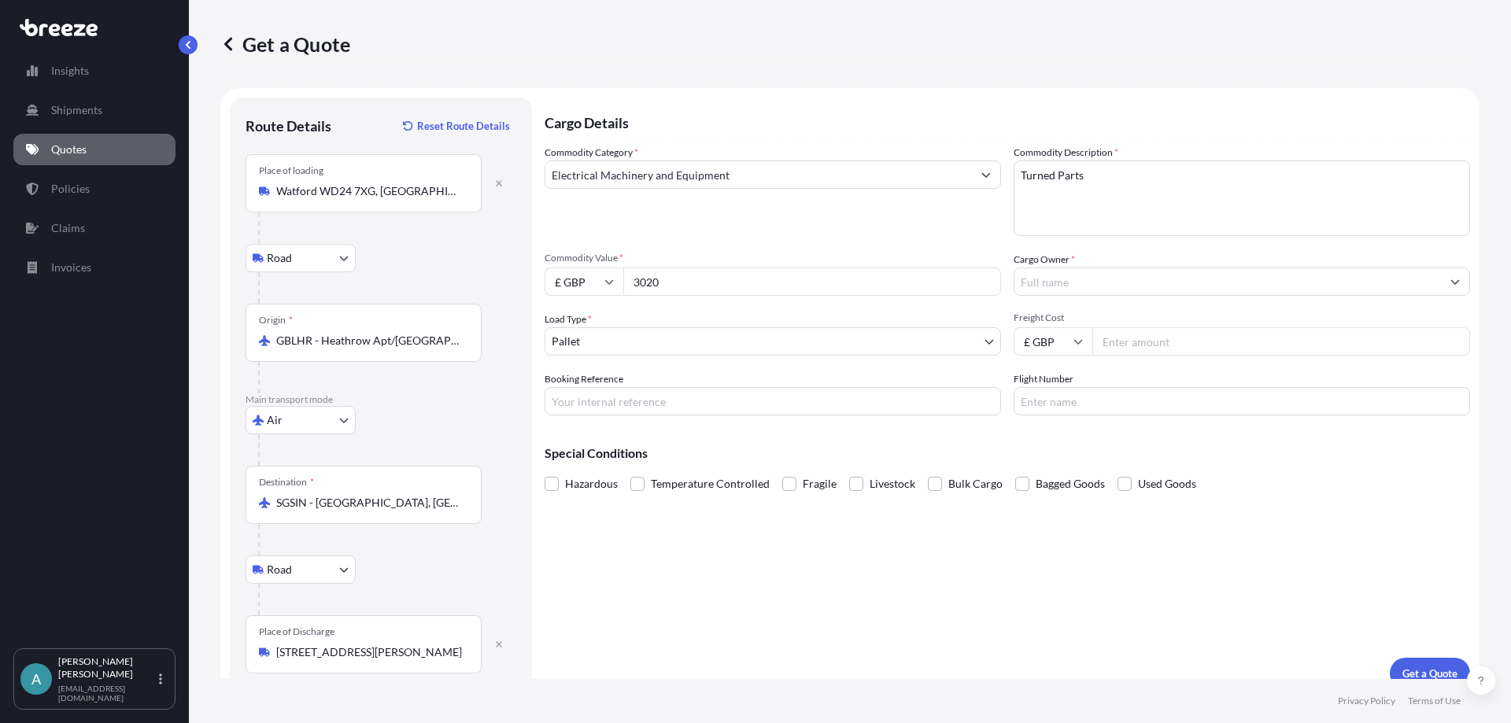
click at [1104, 279] on input "Cargo Owner *" at bounding box center [1227, 282] width 426 height 28
type input "c"
type input "m"
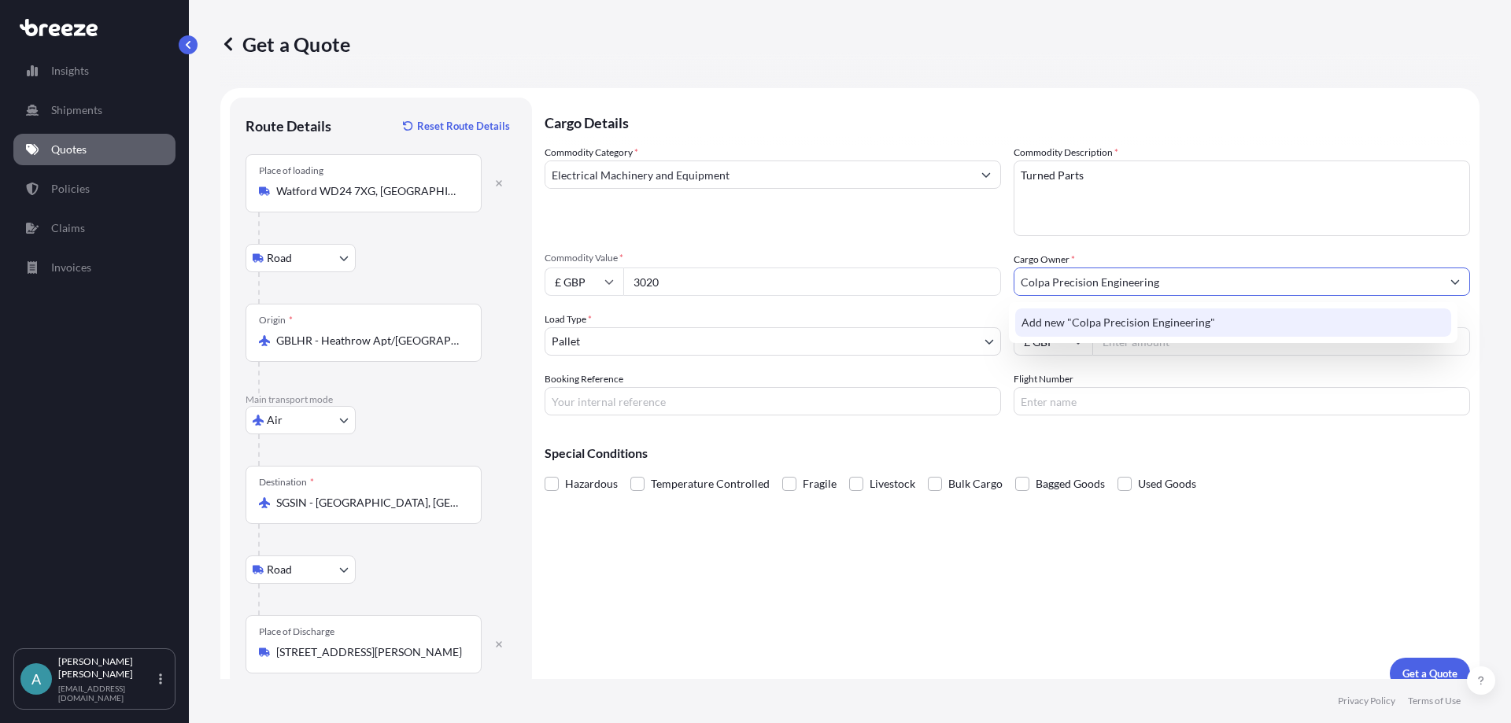
click at [1036, 322] on span "Add new "Colpa Precision Engineering"" at bounding box center [1118, 323] width 194 height 16
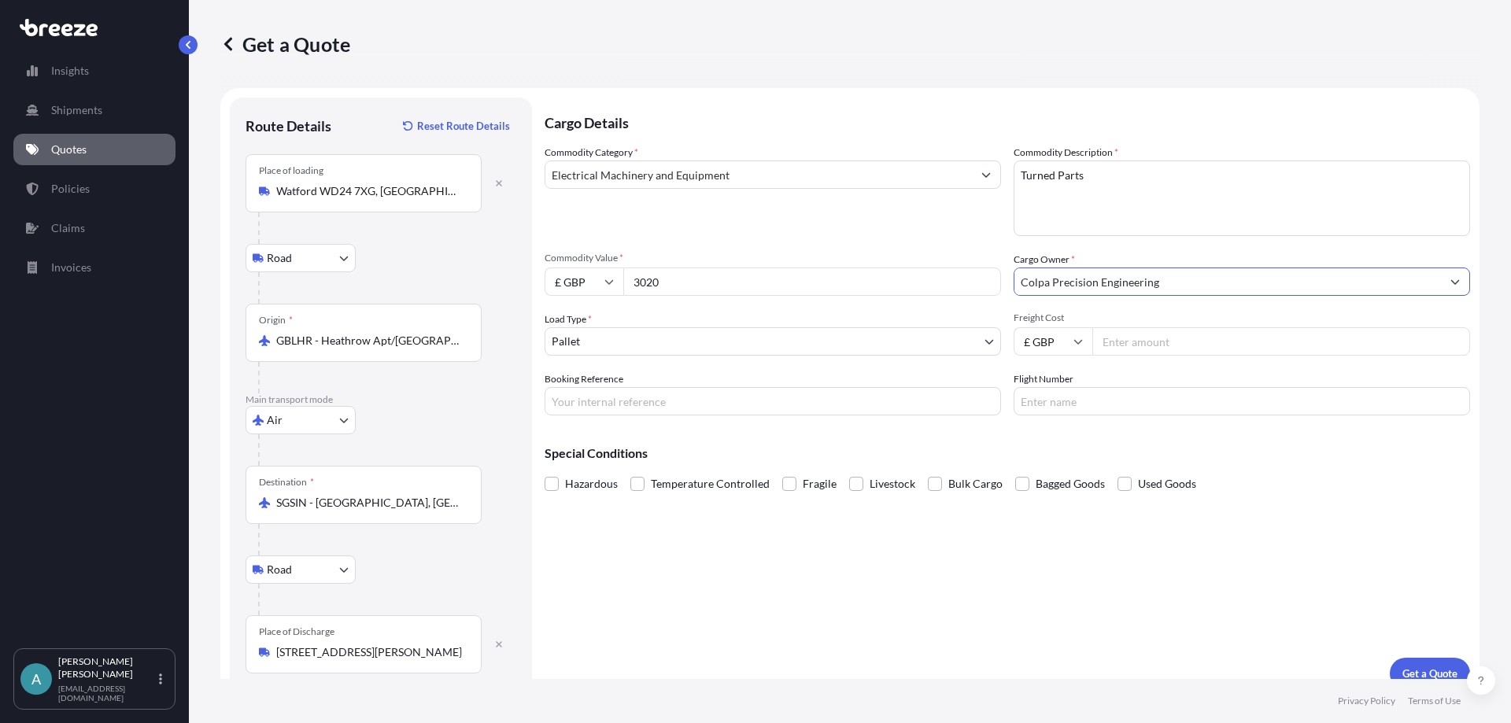
type input "Colpa Precision Engineering"
click at [754, 340] on body "0 options available. 1 option available. 0 options available. 1 option availabl…" at bounding box center [755, 361] width 1511 height 723
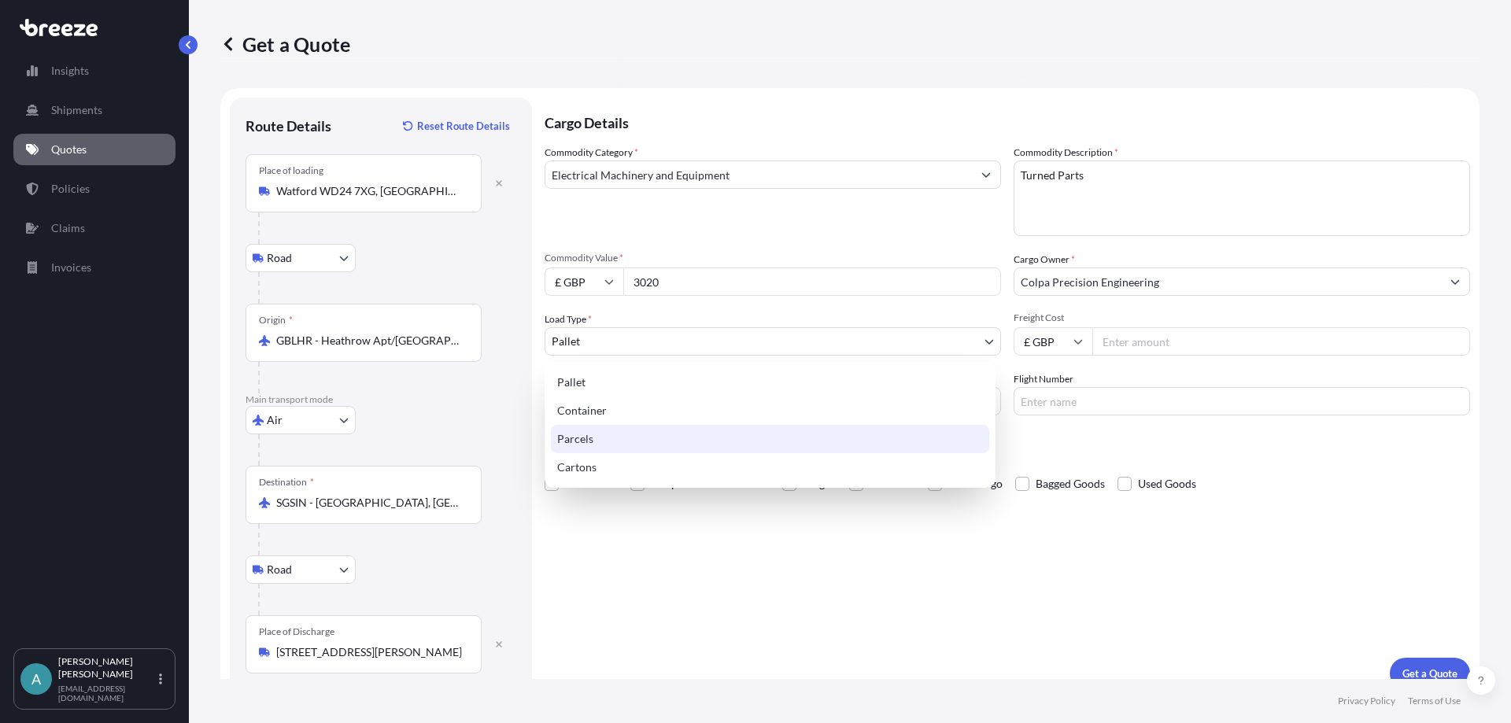
click at [589, 435] on div "Parcels" at bounding box center [770, 439] width 438 height 28
select select "3"
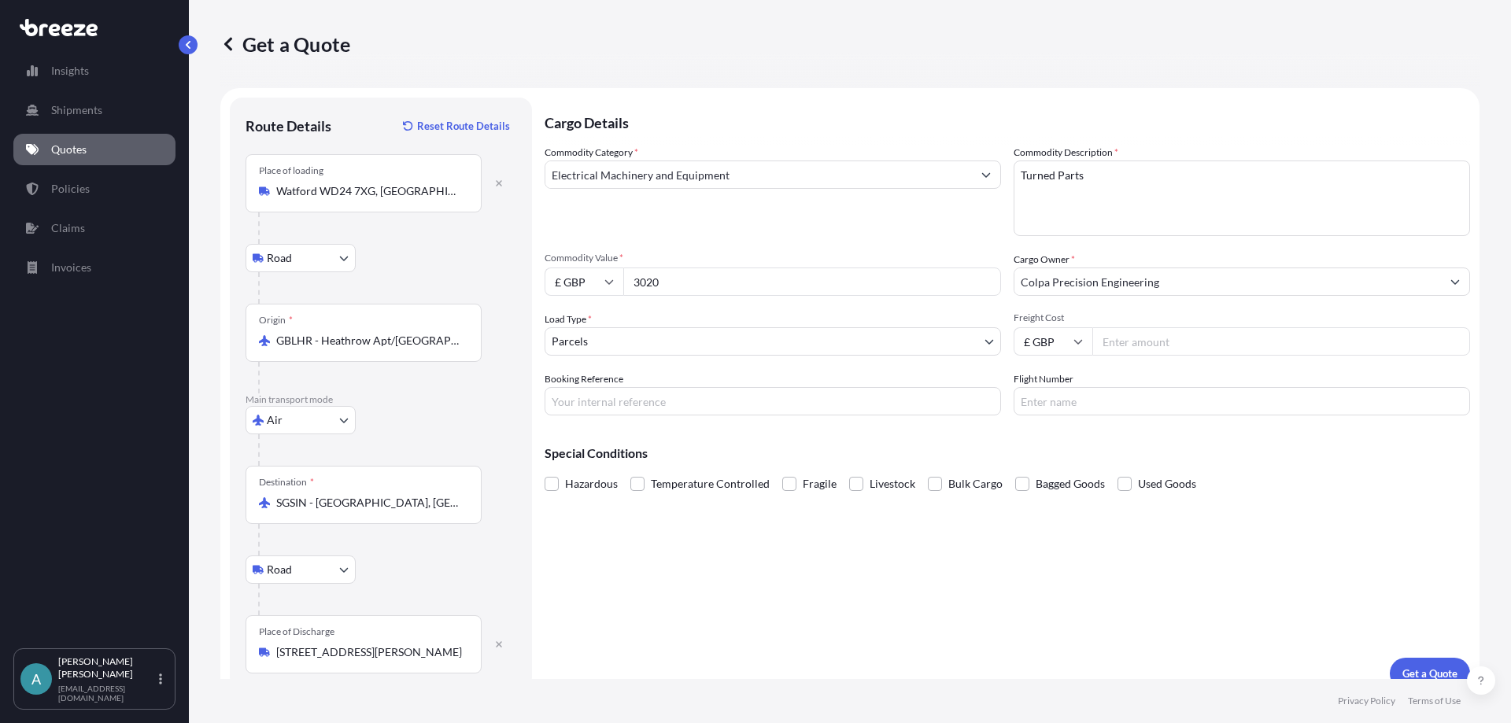
click at [1131, 339] on input "Freight Cost" at bounding box center [1281, 341] width 378 height 28
type input "96.53"
click at [683, 400] on input "Booking Reference" at bounding box center [772, 401] width 456 height 28
click at [662, 398] on input "Booking Reference" at bounding box center [772, 401] width 456 height 28
paste input "BRI250000584"
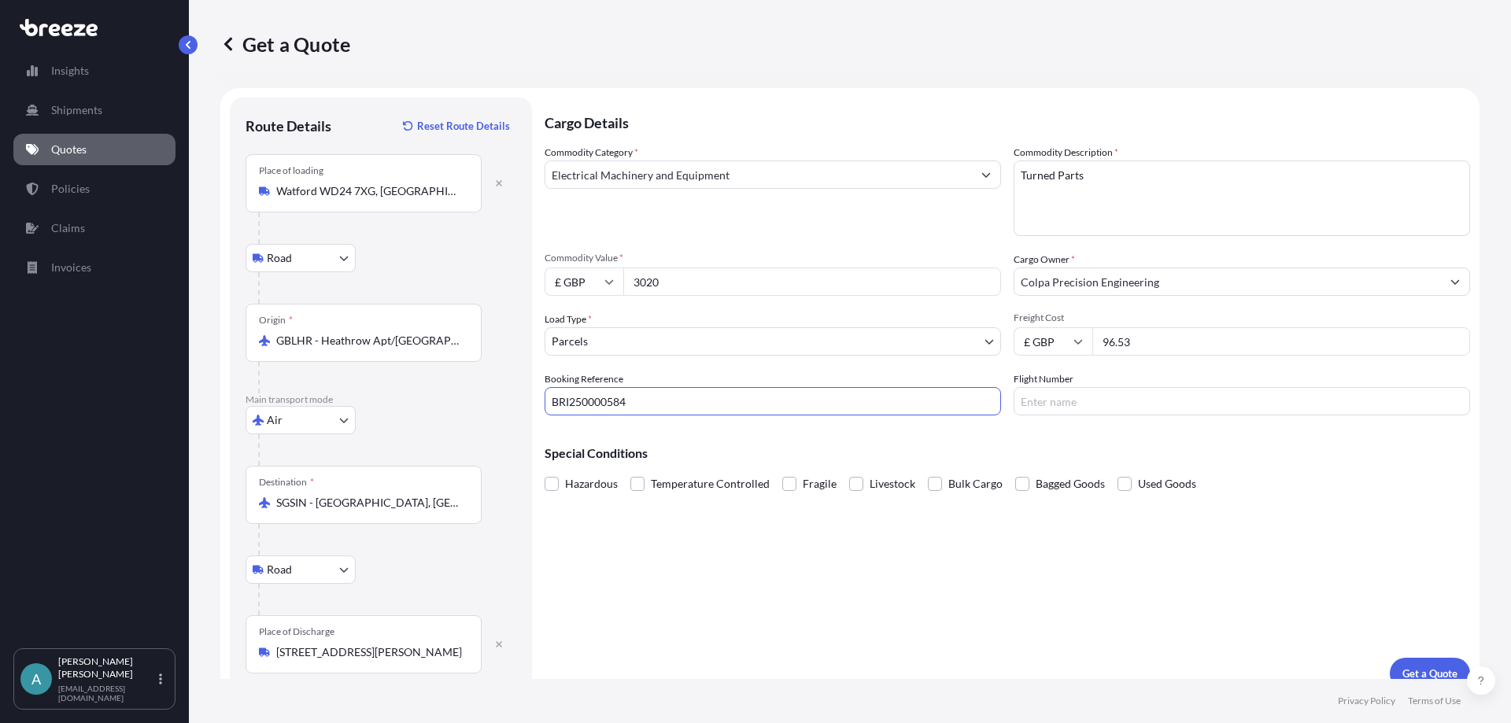
type input "BRI250000584"
click at [1055, 403] on input "Flight Number" at bounding box center [1241, 401] width 456 height 28
click at [1058, 405] on input "Flight Number" at bounding box center [1241, 401] width 456 height 28
paste input "9"
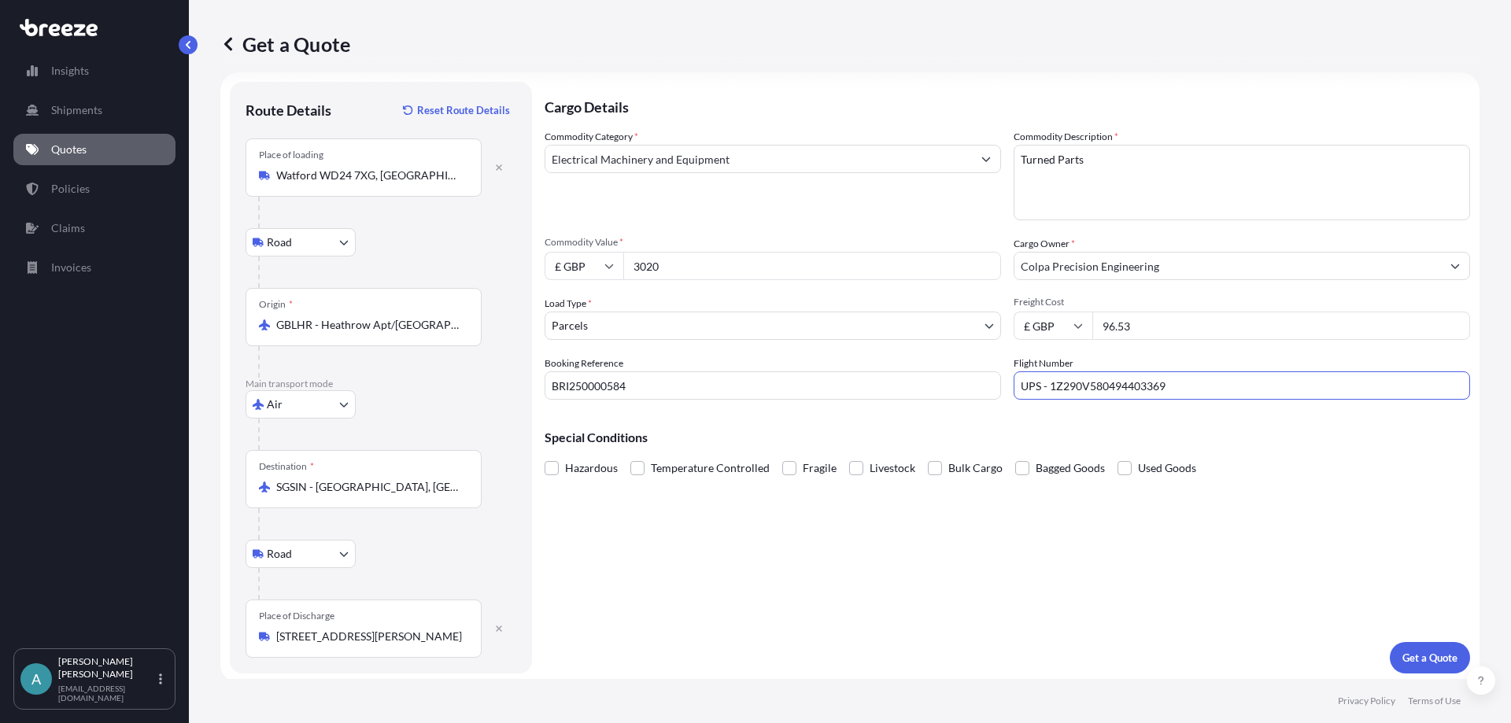
scroll to position [20, 0]
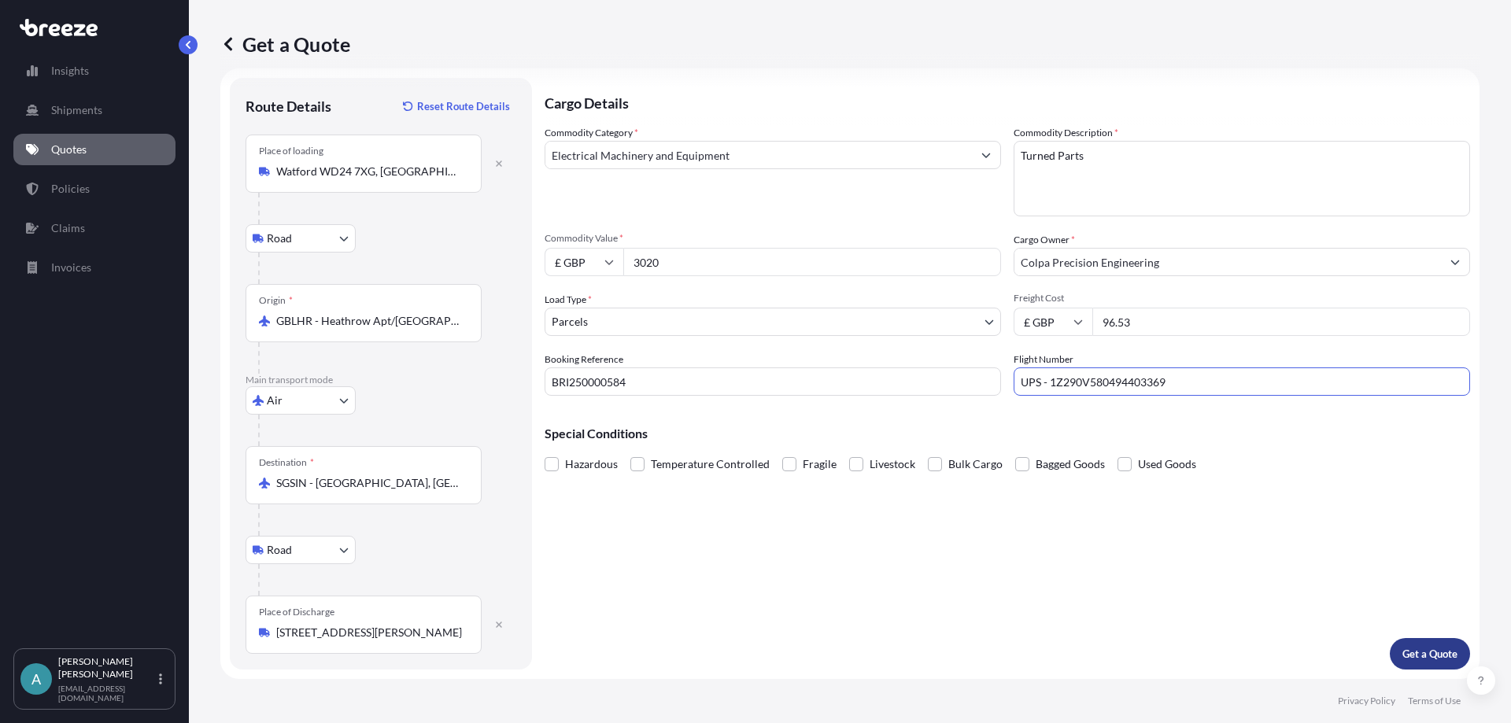
type input "UPS - 1Z290V580494403369"
click at [1402, 651] on p "Get a Quote" at bounding box center [1429, 654] width 55 height 16
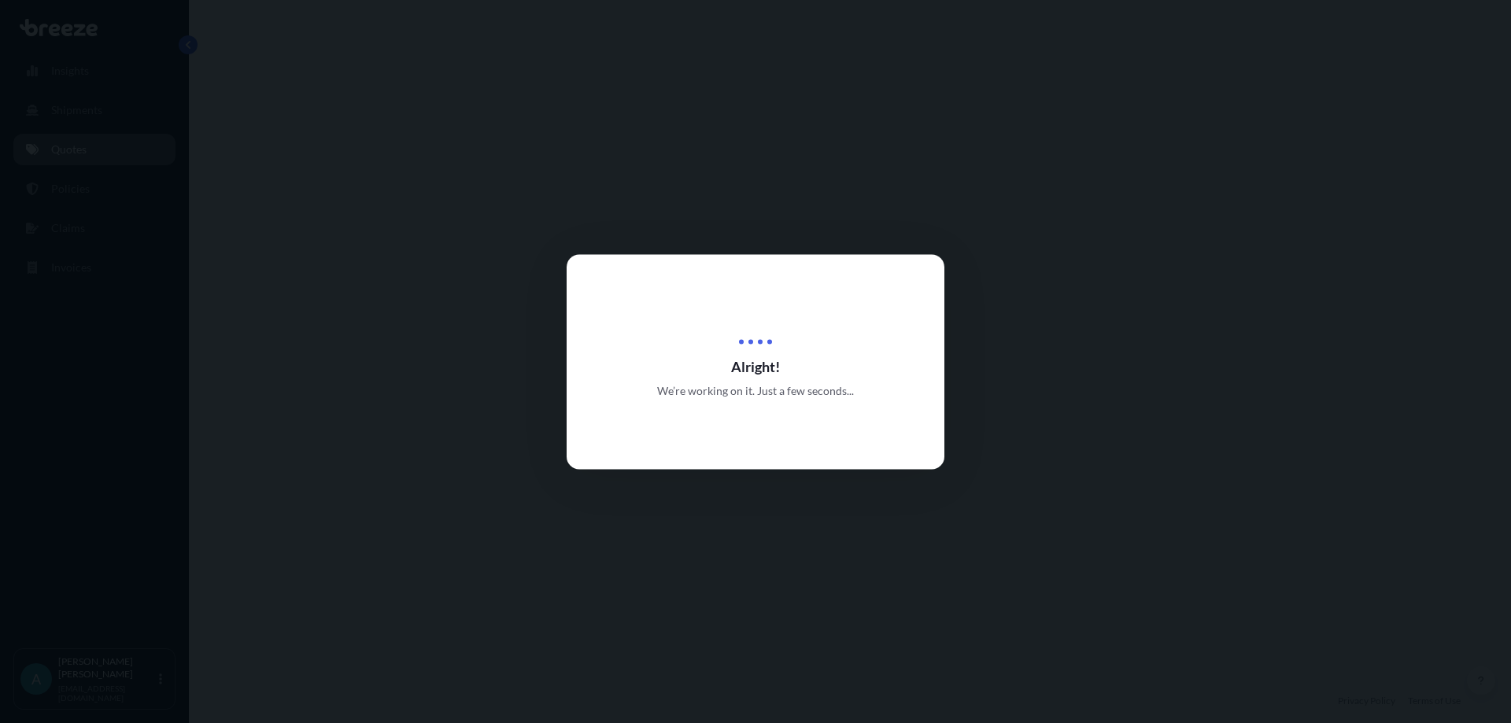
select select "Road"
select select "Air"
select select "Road"
select select "3"
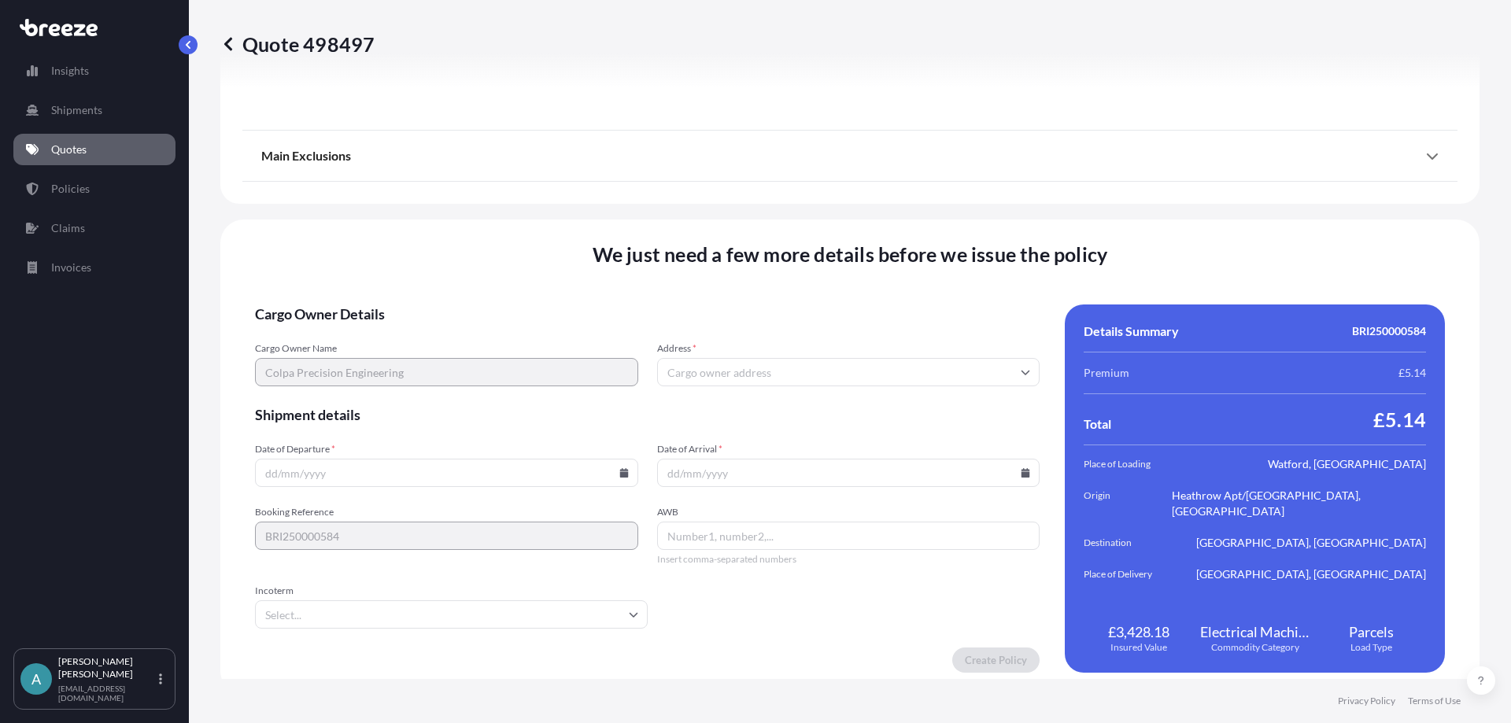
scroll to position [2086, 0]
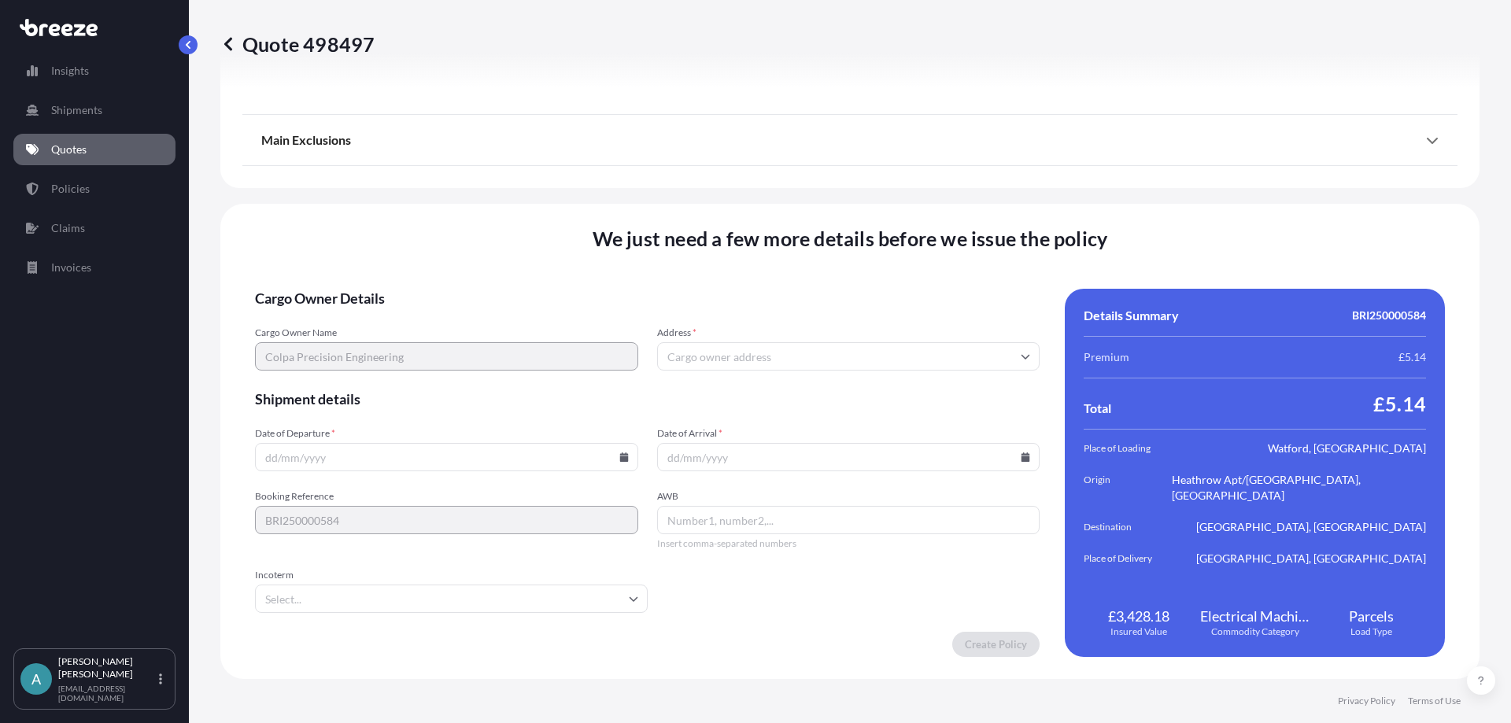
click at [620, 452] on icon at bounding box center [623, 456] width 9 height 9
click at [371, 284] on button "9" at bounding box center [371, 287] width 25 height 25
type input "[DATE]"
click at [1021, 456] on icon at bounding box center [1025, 456] width 9 height 9
click at [950, 194] on icon at bounding box center [950, 192] width 5 height 9
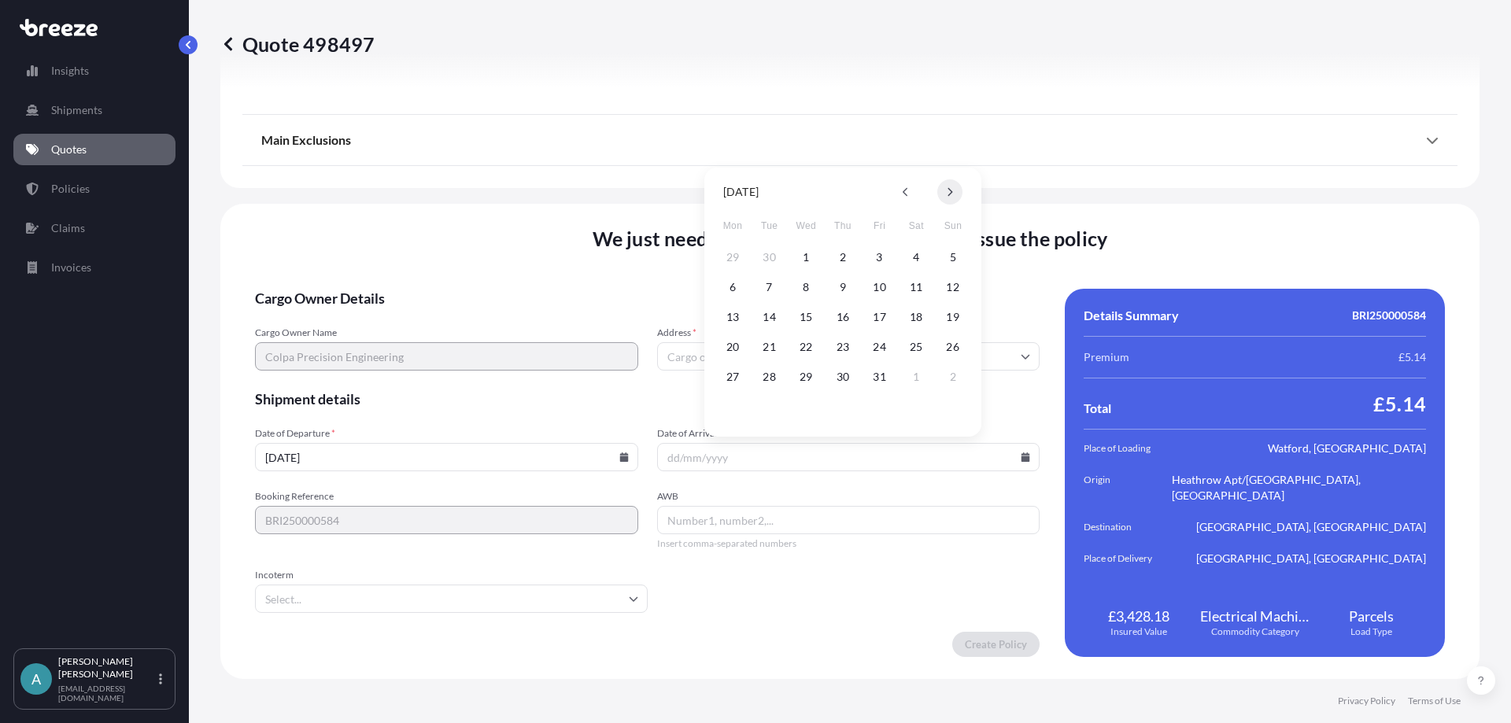
click at [950, 194] on icon at bounding box center [950, 192] width 5 height 9
click at [955, 277] on button "9" at bounding box center [952, 287] width 25 height 25
type input "[DATE]"
click at [721, 524] on input "AWB" at bounding box center [848, 520] width 383 height 28
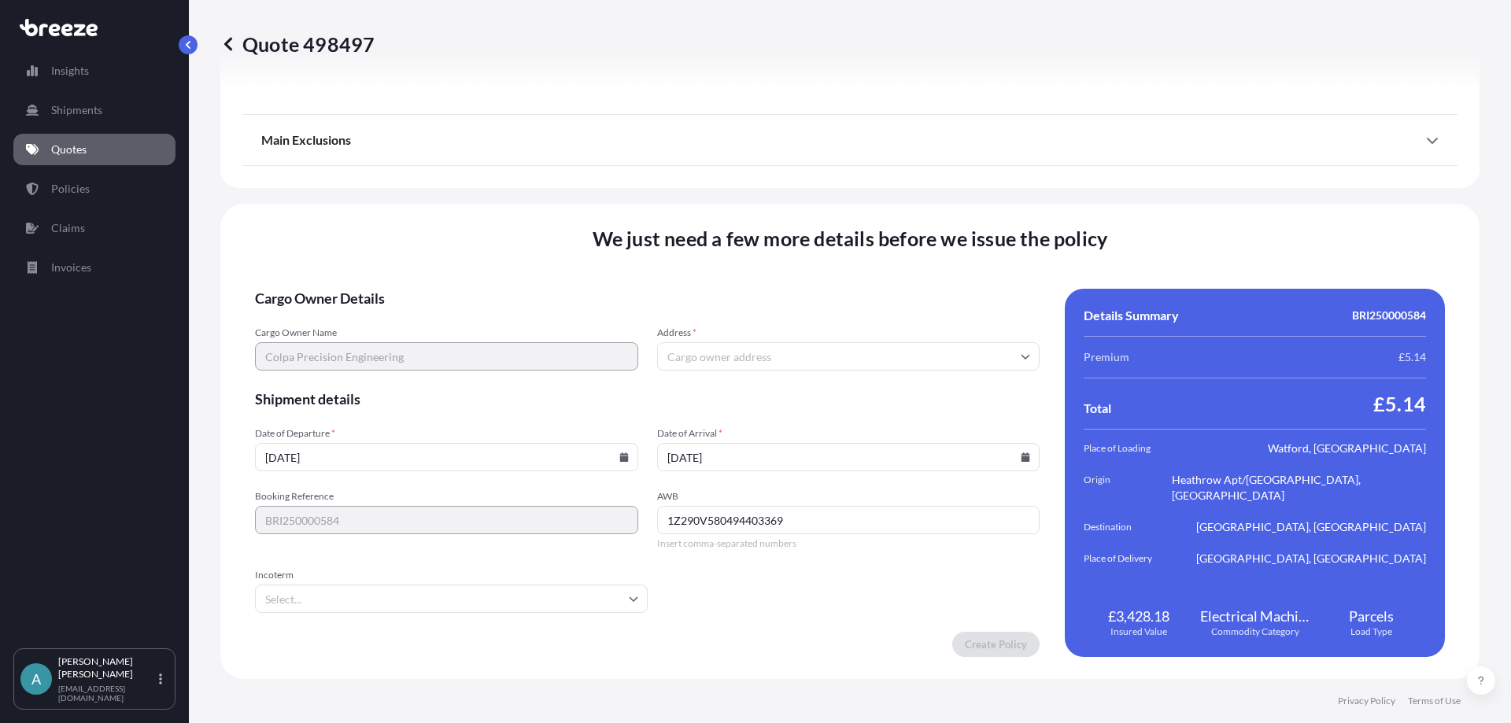
type input "1Z290V580494403369"
click at [618, 594] on input "Incoterm" at bounding box center [451, 599] width 393 height 28
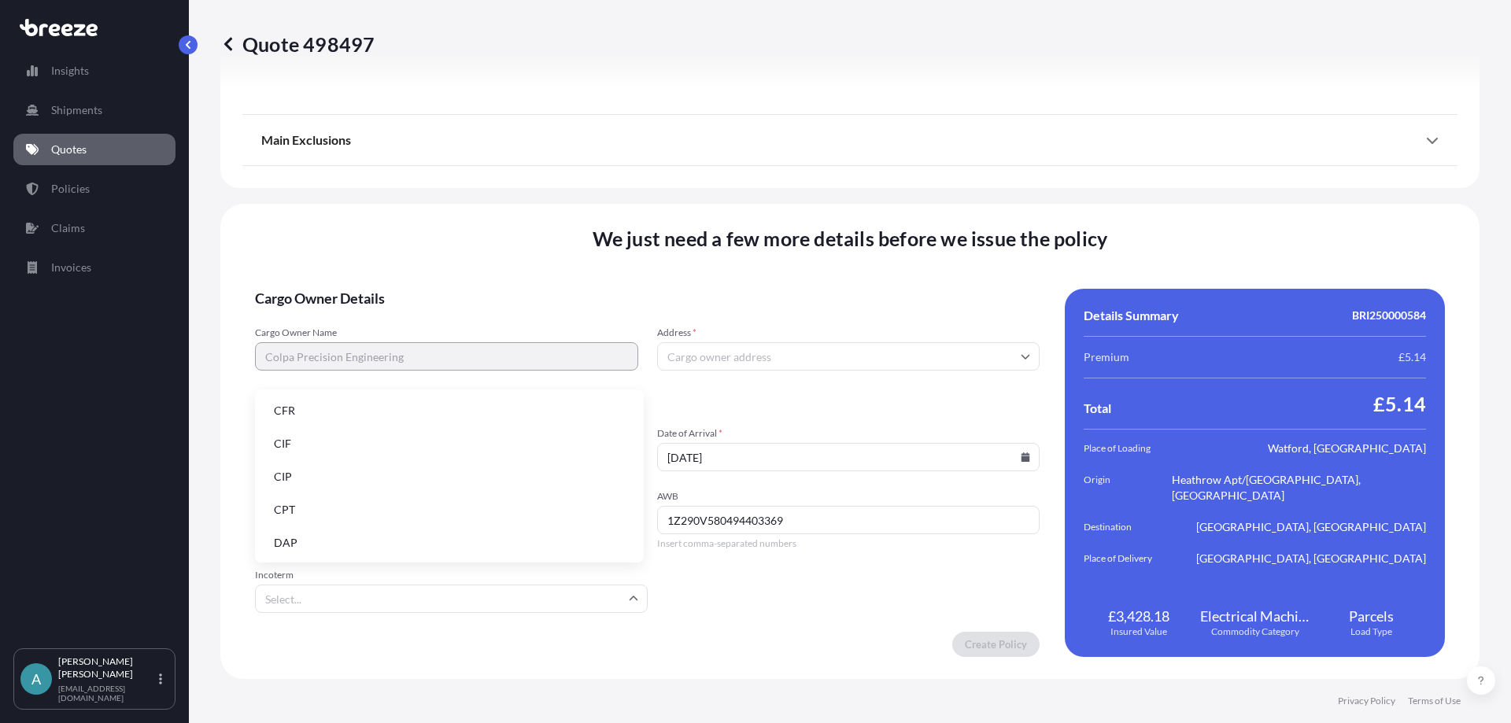
click at [374, 527] on ul "CFR CIF CIP CPT DAP DDP DPU EXW FAS FCA FOB" at bounding box center [449, 576] width 376 height 360
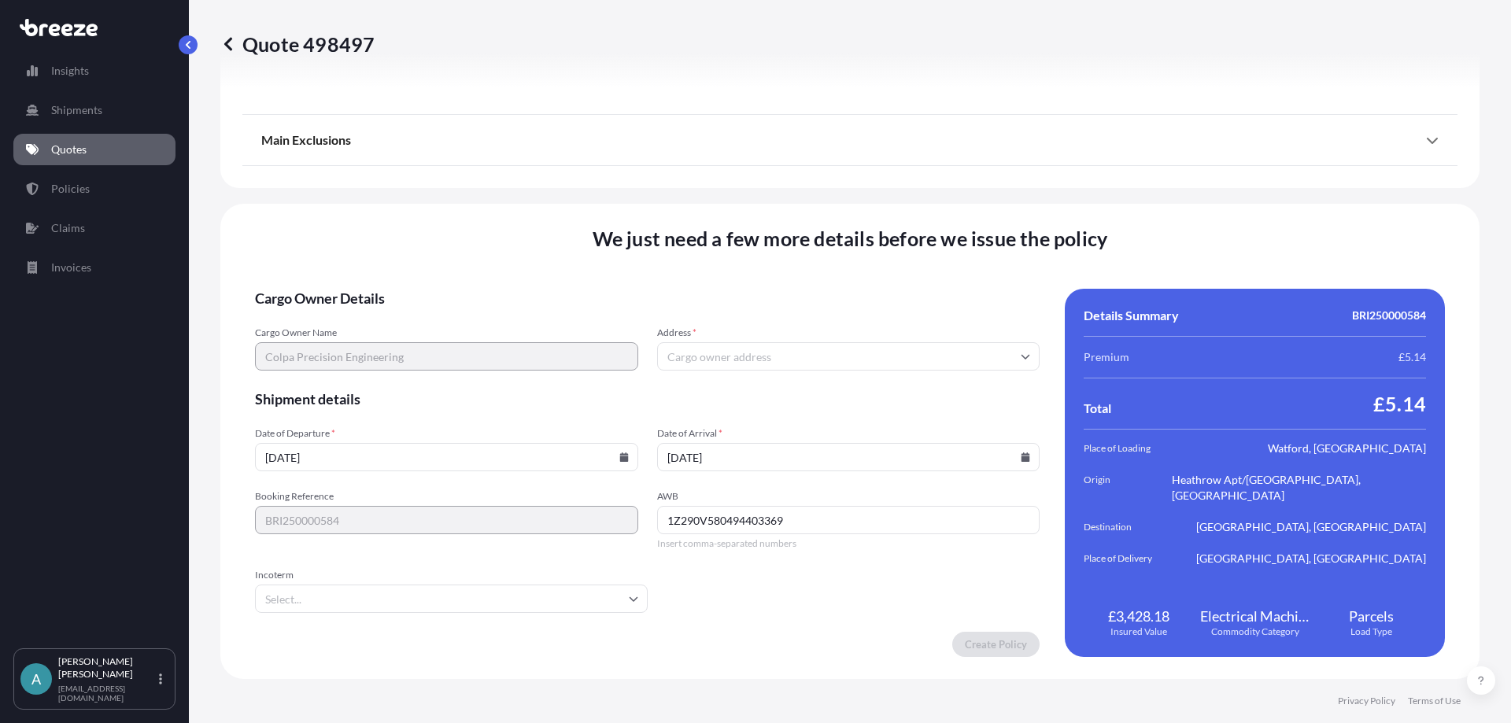
click at [543, 600] on input "Incoterm" at bounding box center [451, 599] width 393 height 28
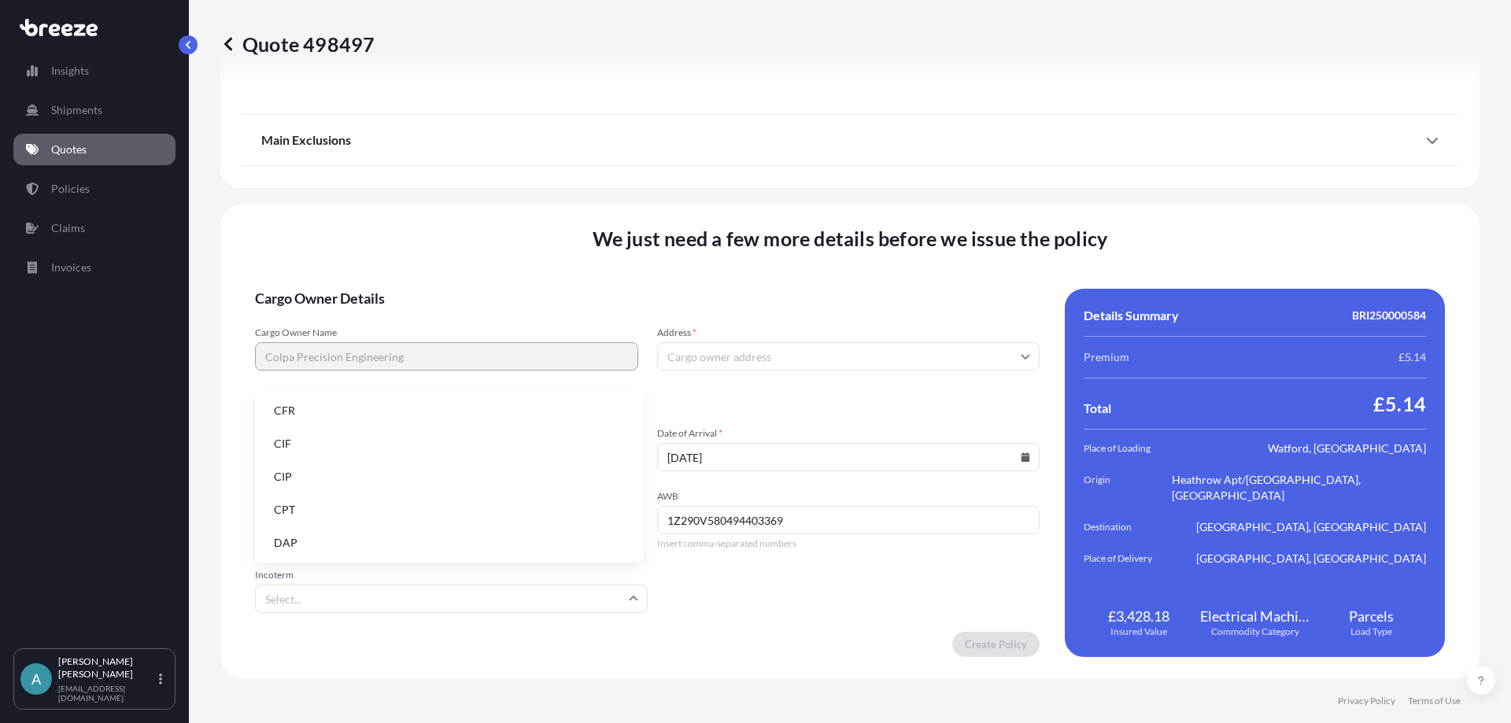
click at [308, 536] on li "DAP" at bounding box center [449, 543] width 376 height 30
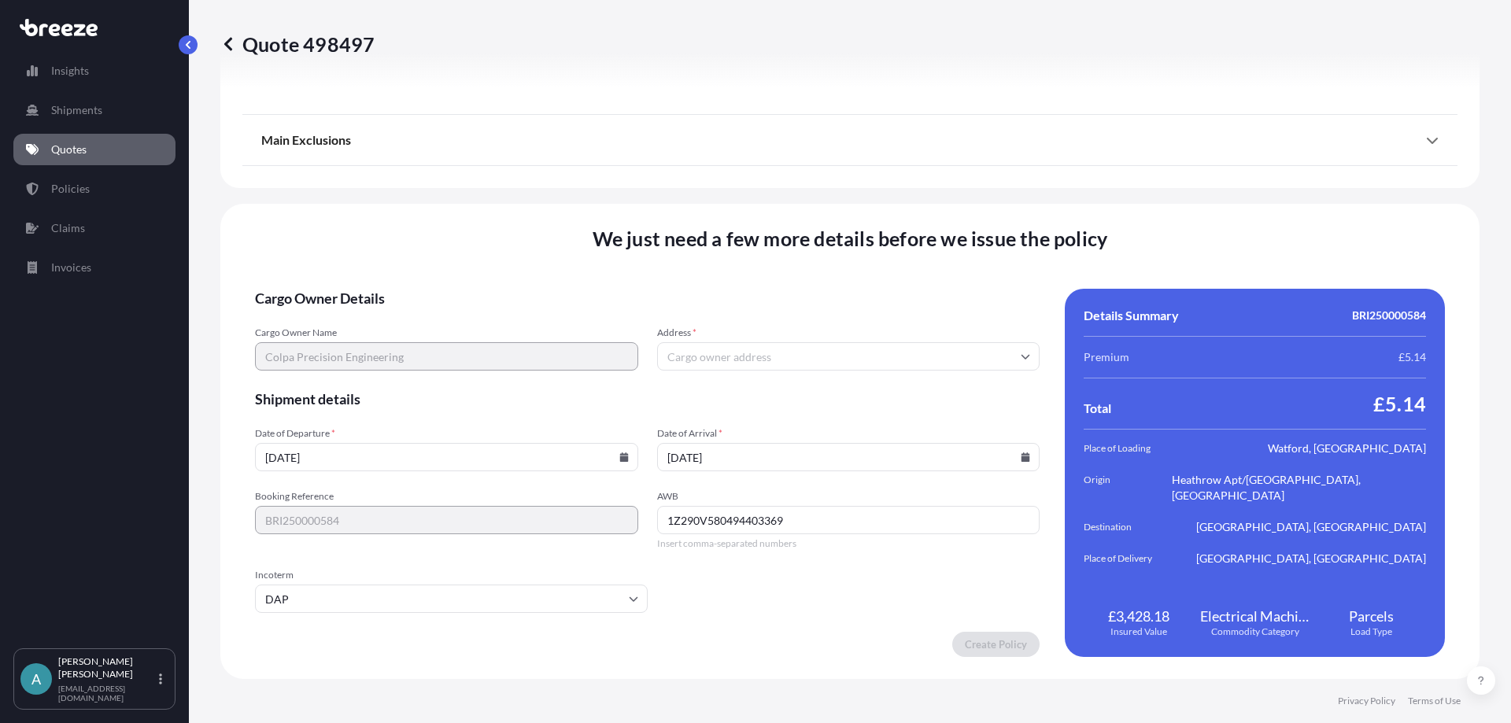
click at [891, 624] on form "Cargo Owner Details Cargo Owner Name Colpa Precision Engineering Address * Ship…" at bounding box center [647, 473] width 784 height 368
click at [737, 349] on input "Address *" at bounding box center [848, 356] width 383 height 28
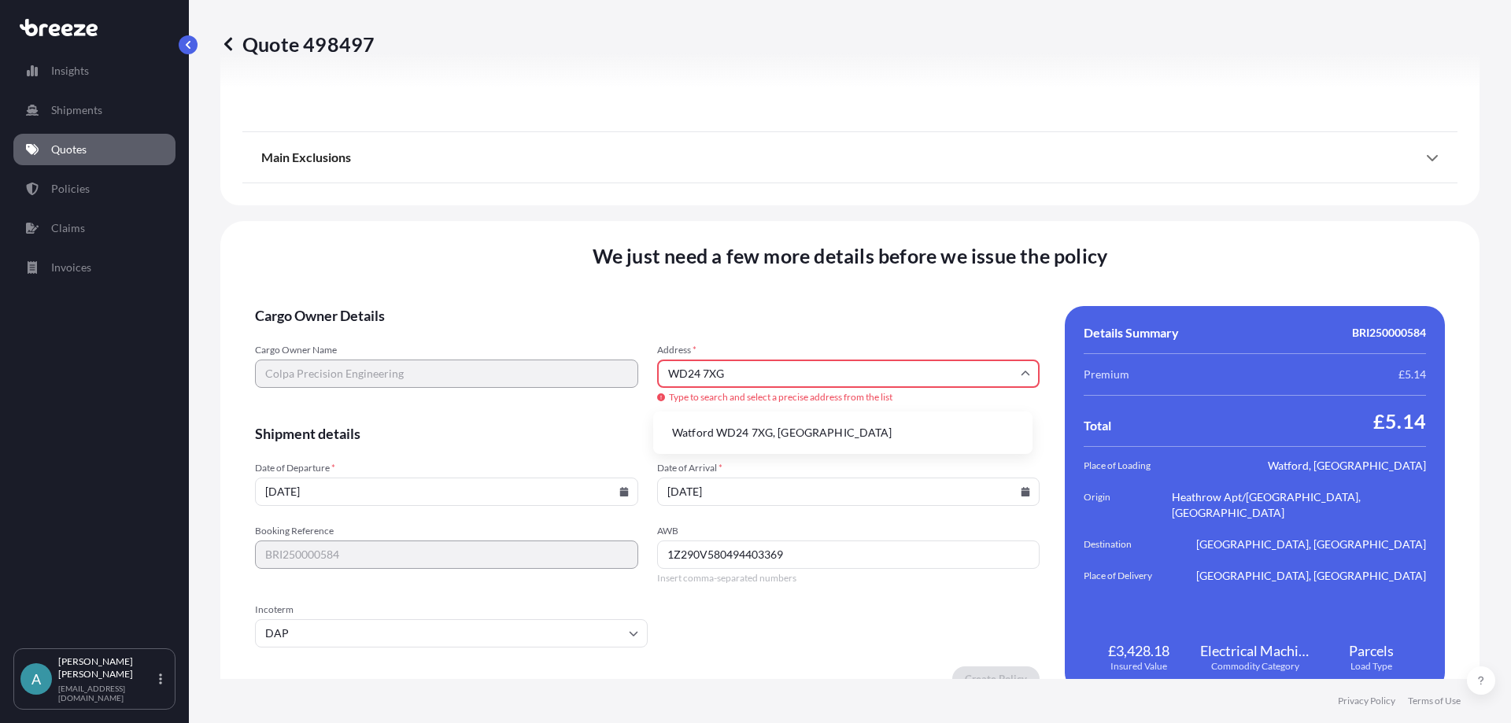
click at [745, 437] on li "Watford WD24 7XG, [GEOGRAPHIC_DATA]" at bounding box center [842, 433] width 367 height 30
type input "Watford WD24 7XG, [GEOGRAPHIC_DATA]"
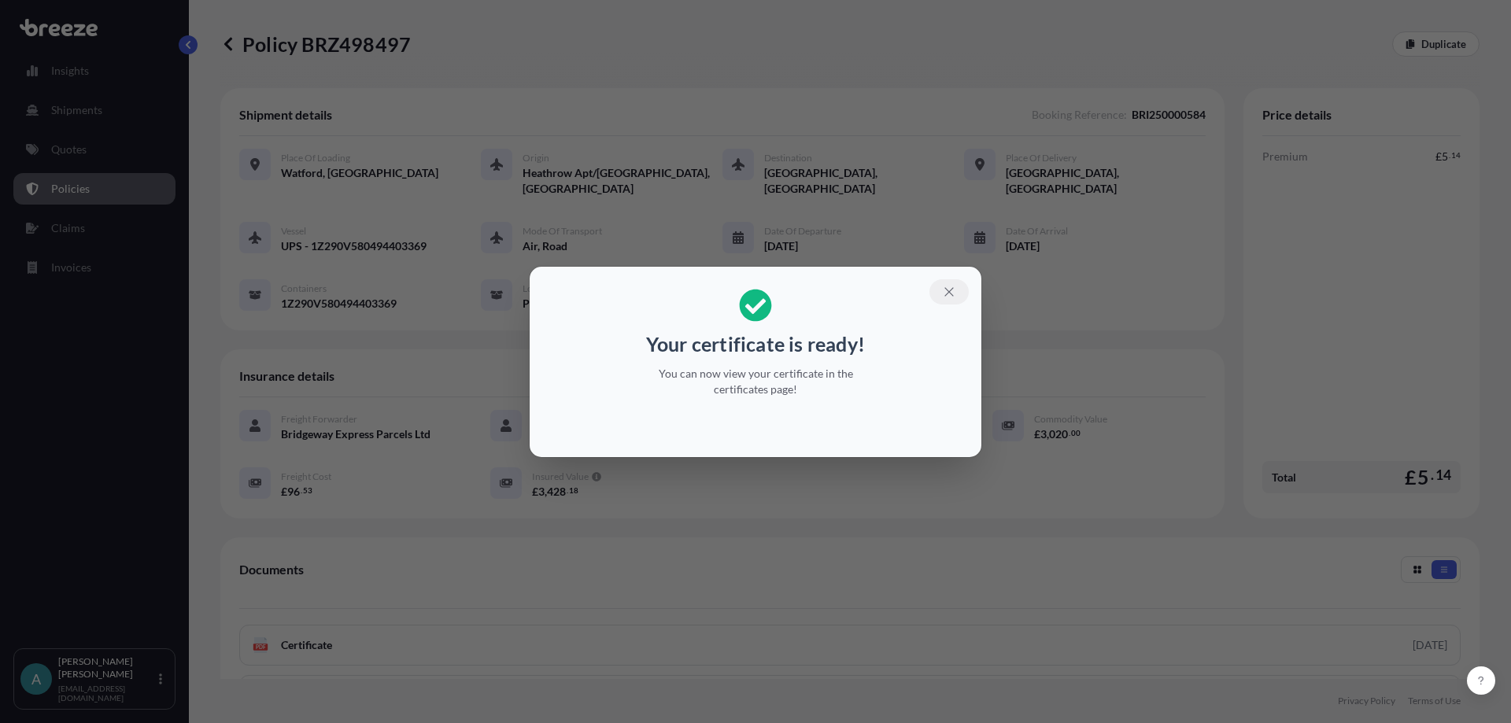
click at [950, 294] on icon "button" at bounding box center [949, 292] width 14 height 14
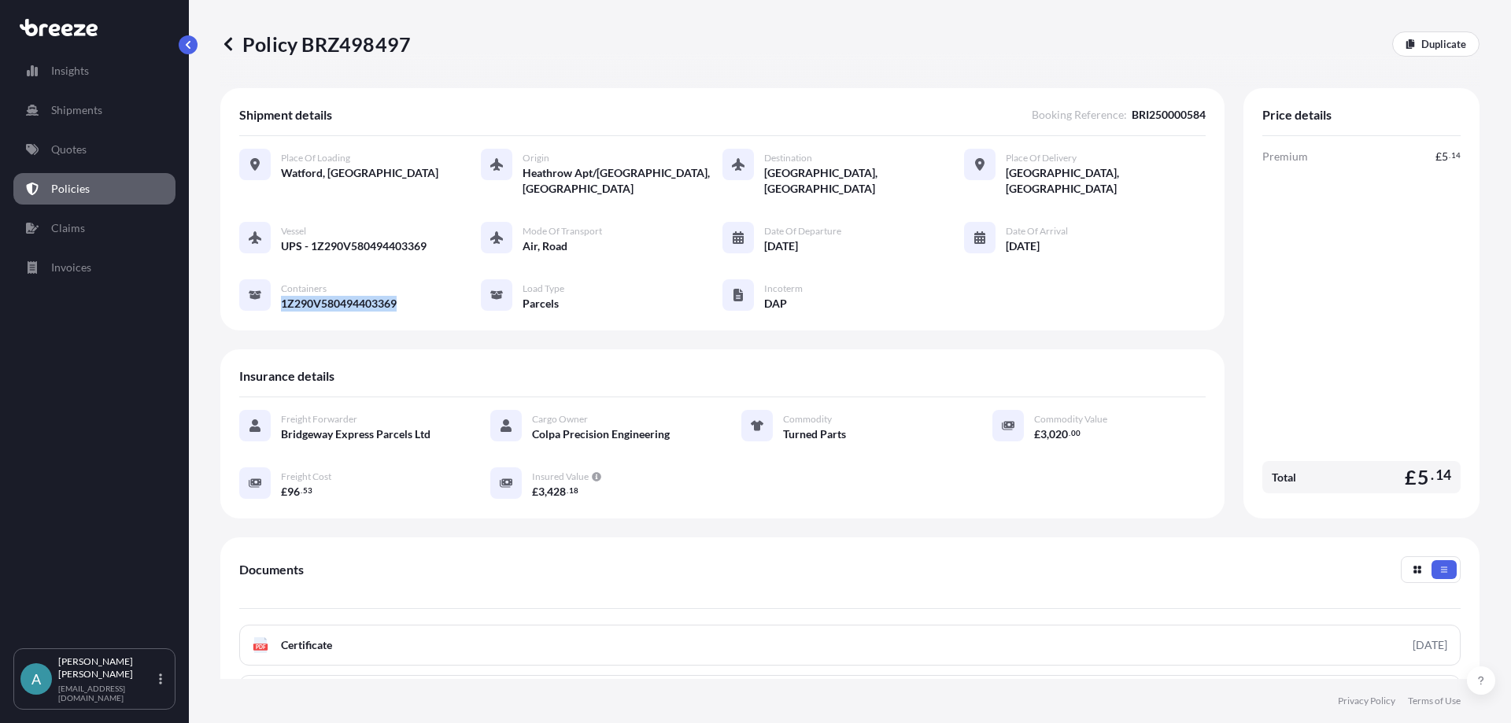
drag, startPoint x: 416, startPoint y: 292, endPoint x: 278, endPoint y: 287, distance: 138.6
click at [278, 287] on div "Vessel UPS - 1Z290V580494403369 Mode of Transport Air, Road Date of Departure […" at bounding box center [722, 267] width 966 height 90
copy span "1Z290V580494403369"
drag, startPoint x: 414, startPoint y: 38, endPoint x: 343, endPoint y: 40, distance: 70.9
click at [343, 40] on div "Policy BRZ498497 Duplicate" at bounding box center [849, 43] width 1259 height 25
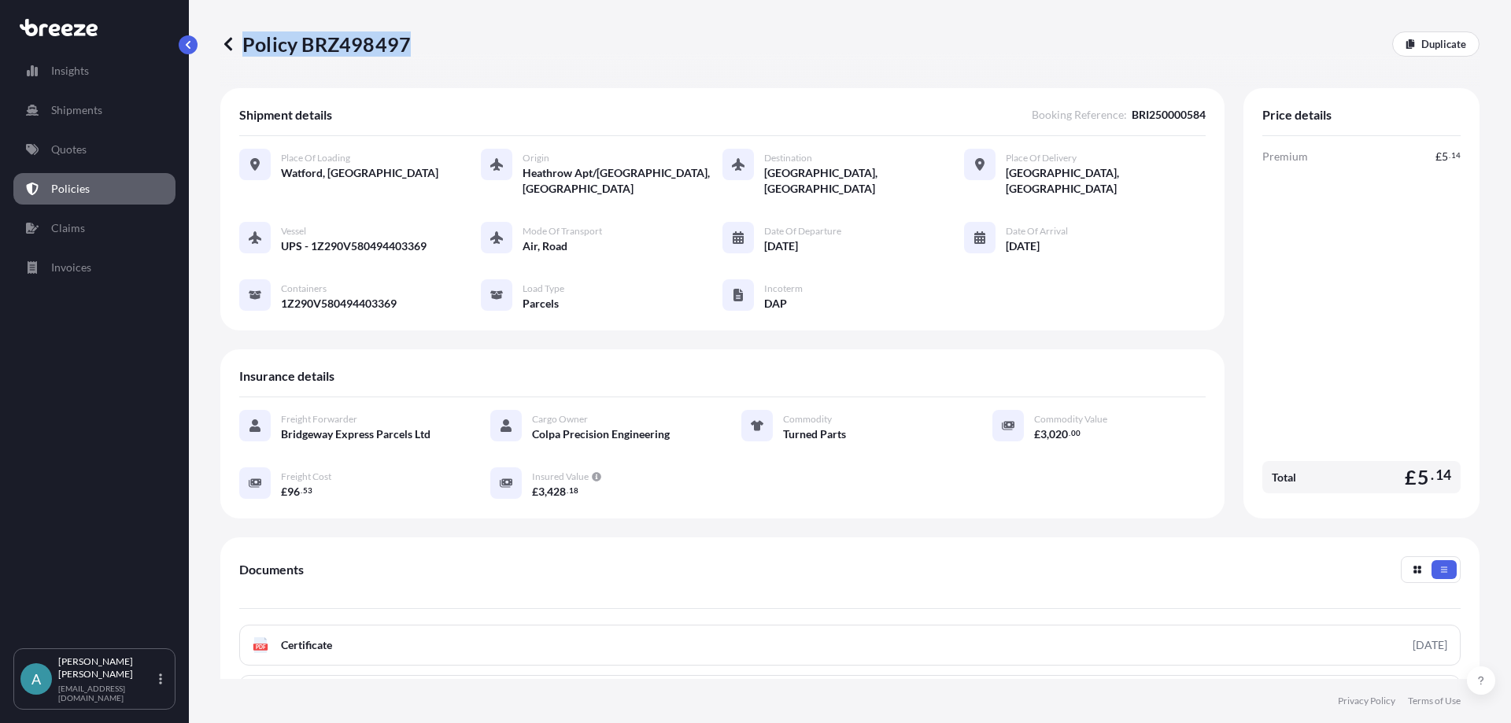
drag, startPoint x: 413, startPoint y: 45, endPoint x: 407, endPoint y: 39, distance: 8.9
click at [407, 39] on div "Policy BRZ498497 Duplicate" at bounding box center [849, 43] width 1259 height 25
copy p "Policy BRZ498497"
click at [415, 279] on div "Vessel UPS - 1Z290V580494403369 Mode of Transport Air, Road Date of Departure […" at bounding box center [722, 267] width 966 height 90
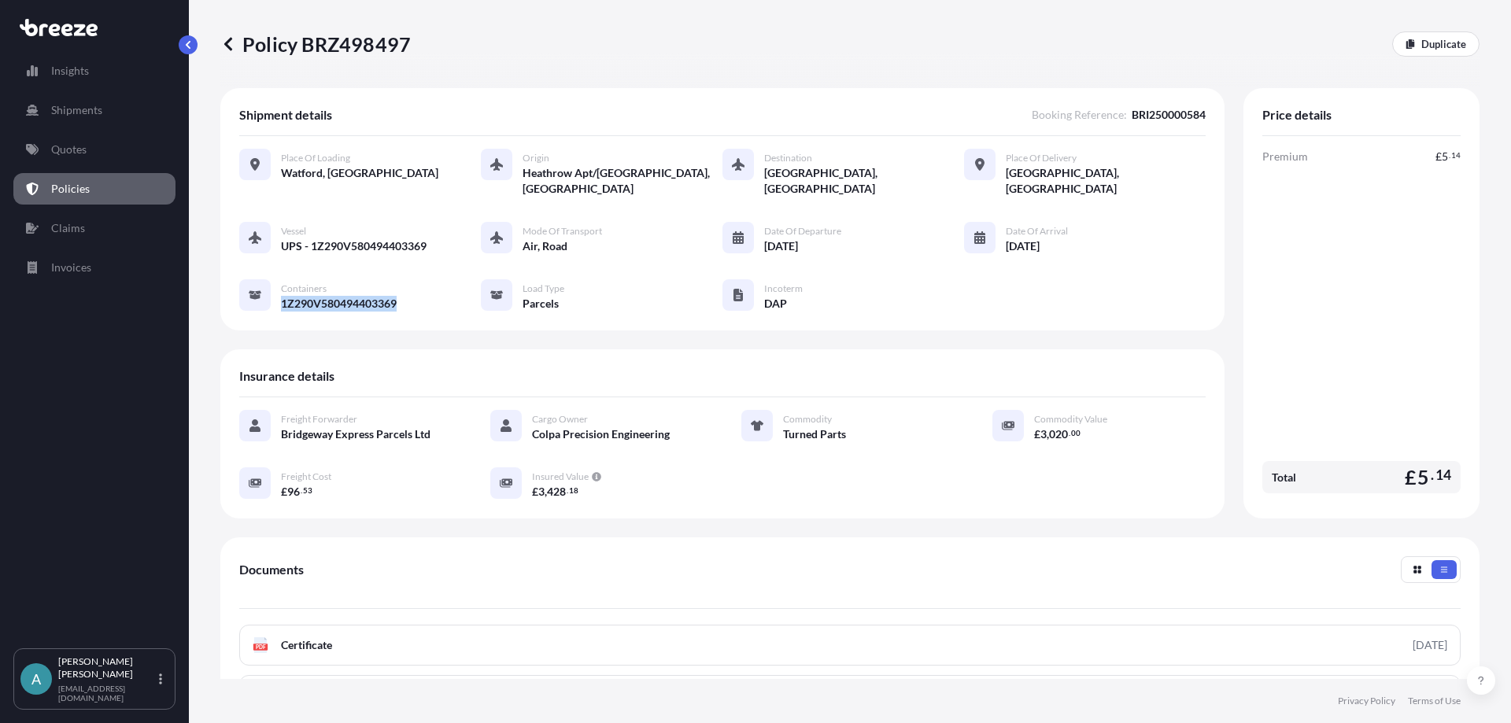
drag, startPoint x: 282, startPoint y: 286, endPoint x: 397, endPoint y: 285, distance: 114.1
click at [397, 296] on span "1Z290V580494403369" at bounding box center [339, 304] width 116 height 16
copy span "1Z290V580494403369"
